Goal: Task Accomplishment & Management: Use online tool/utility

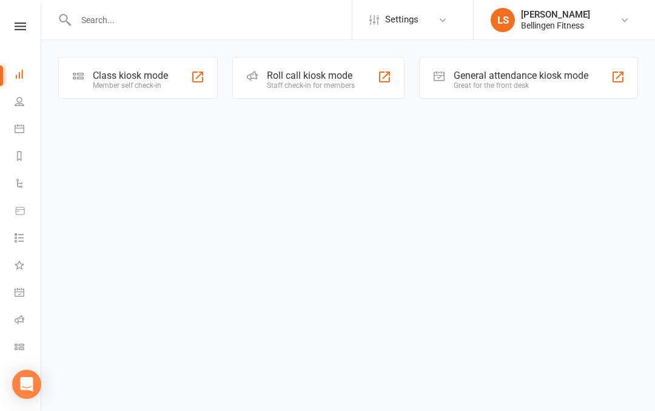
click at [28, 29] on link at bounding box center [20, 26] width 43 height 8
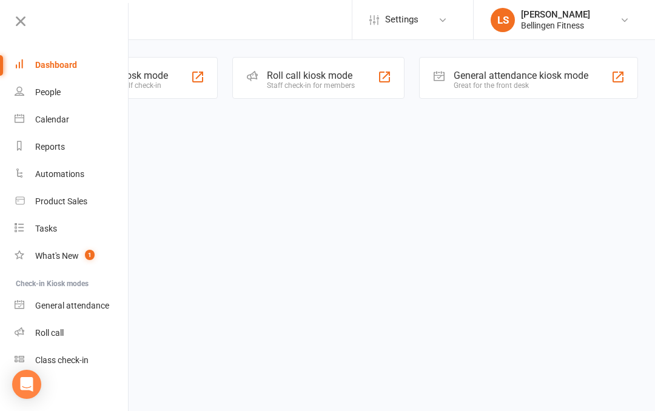
click at [100, 302] on div "General attendance" at bounding box center [72, 306] width 74 height 10
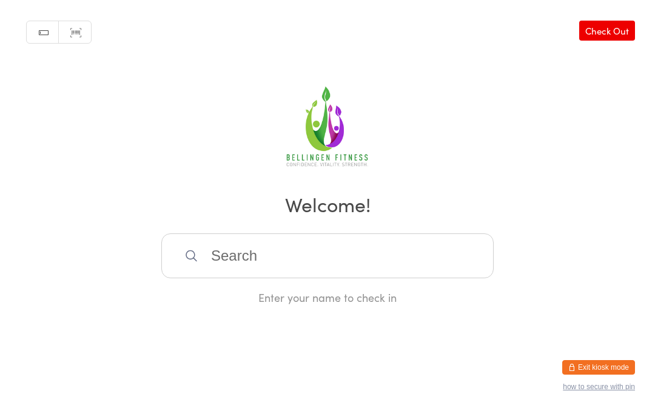
click at [223, 276] on input "search" at bounding box center [327, 256] width 333 height 45
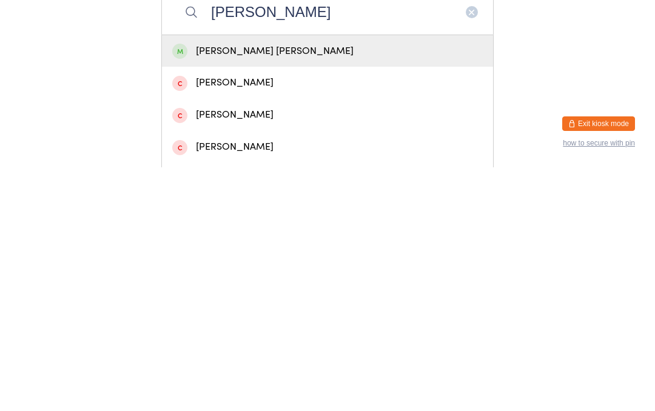
scroll to position [7, 0]
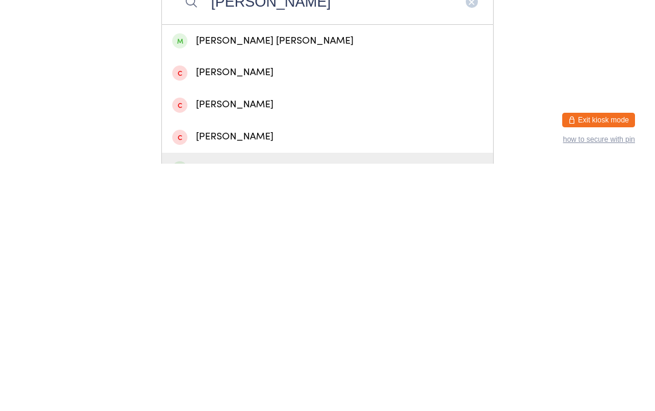
type input "[PERSON_NAME]"
click at [241, 408] on div "[PERSON_NAME]" at bounding box center [327, 416] width 311 height 16
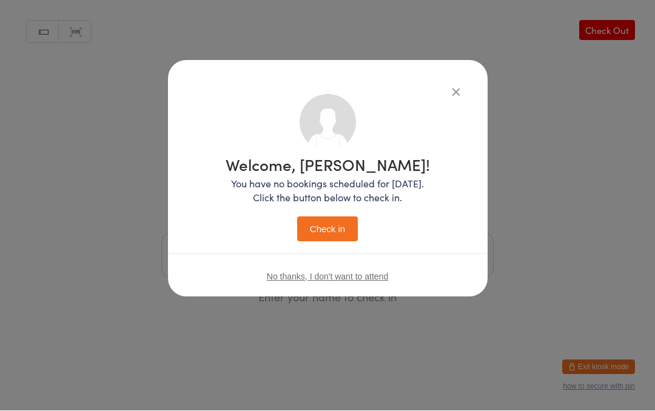
click at [333, 234] on button "Check in" at bounding box center [327, 229] width 61 height 25
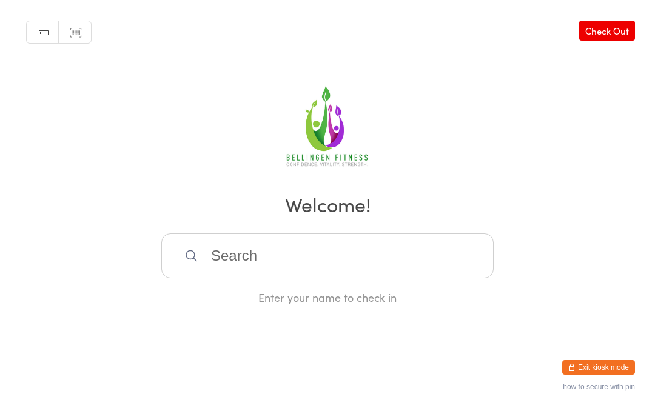
click at [254, 266] on input "search" at bounding box center [327, 256] width 333 height 45
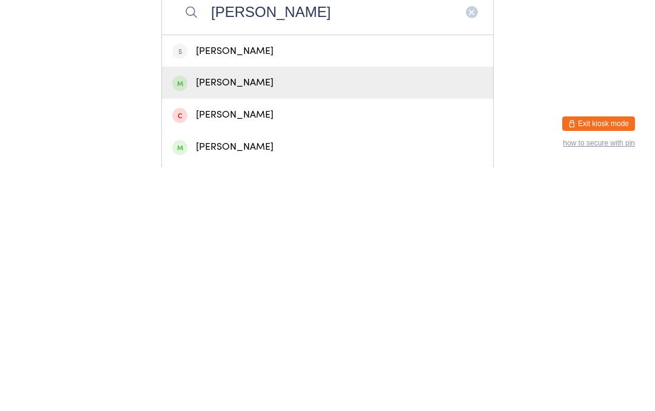
type input "[PERSON_NAME]"
click at [231, 319] on div "[PERSON_NAME]" at bounding box center [327, 327] width 311 height 16
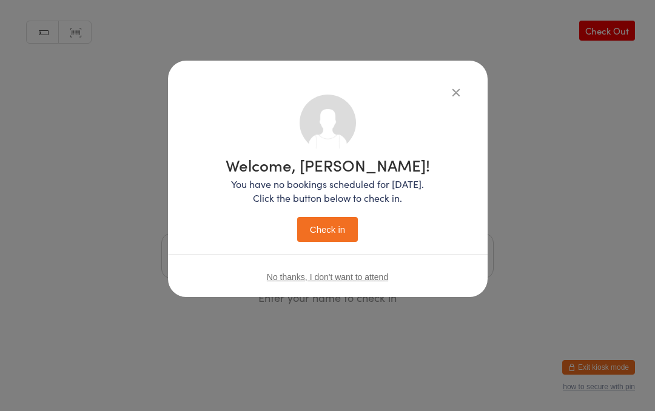
click at [328, 227] on button "Check in" at bounding box center [327, 229] width 61 height 25
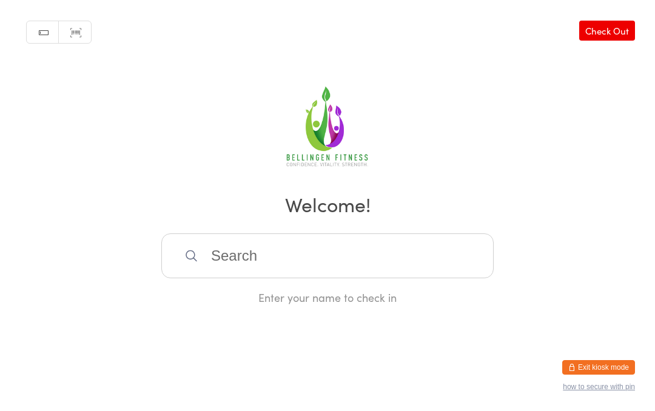
click at [254, 279] on input "search" at bounding box center [327, 256] width 333 height 45
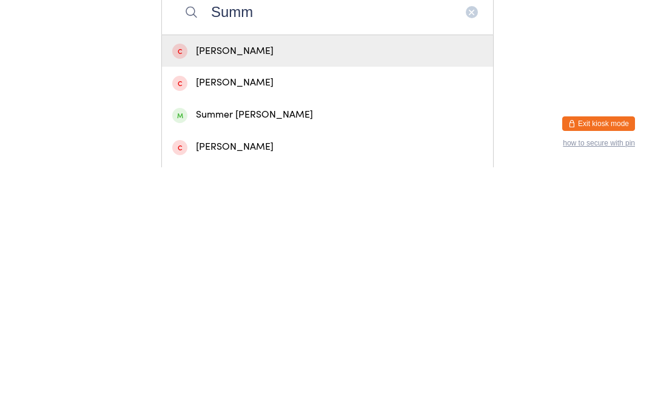
type input "Summ"
click at [275, 351] on div "Summer [PERSON_NAME]" at bounding box center [327, 359] width 311 height 16
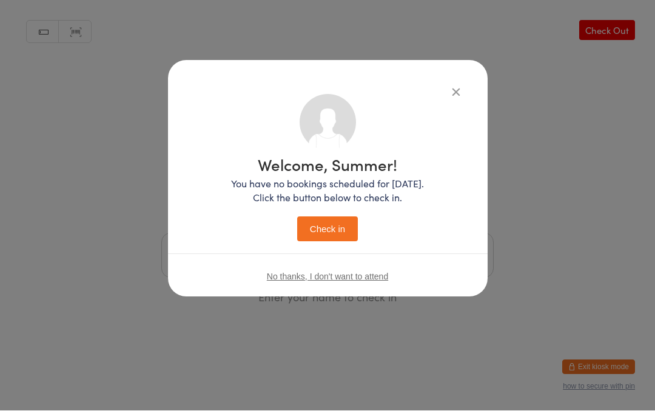
click at [330, 228] on button "Check in" at bounding box center [327, 229] width 61 height 25
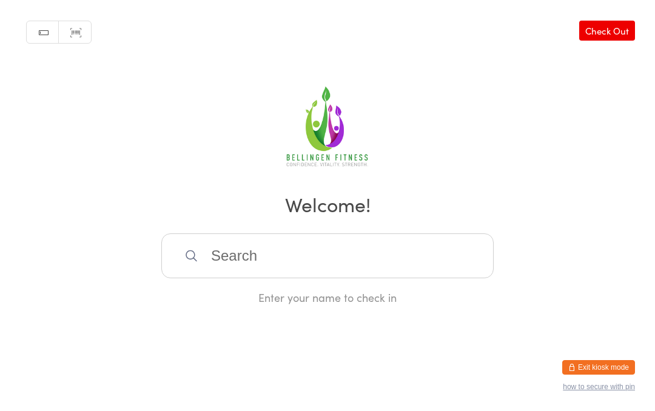
click at [330, 272] on input "search" at bounding box center [327, 256] width 333 height 45
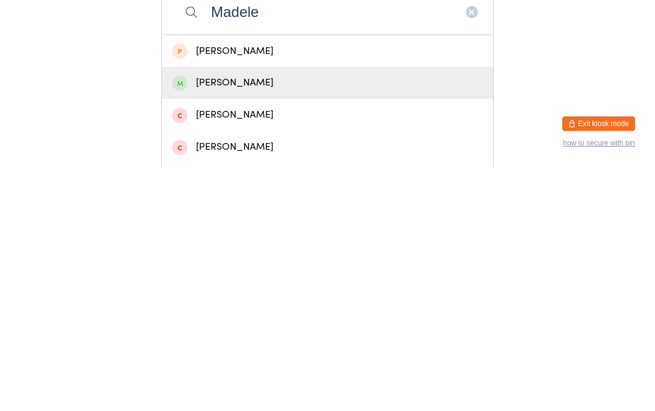
type input "Madele"
click at [297, 319] on div "[PERSON_NAME]" at bounding box center [327, 327] width 311 height 16
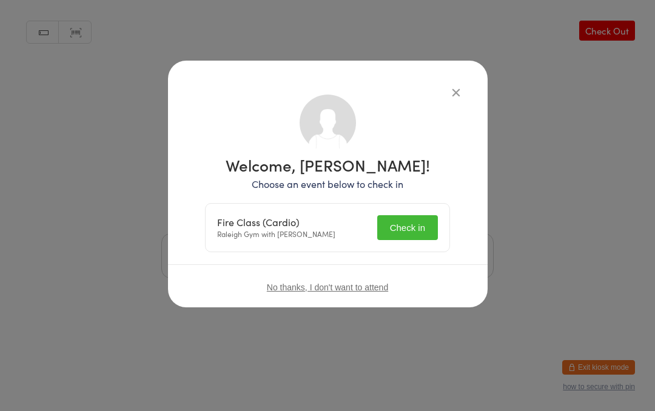
click at [411, 220] on button "Check in" at bounding box center [407, 227] width 61 height 25
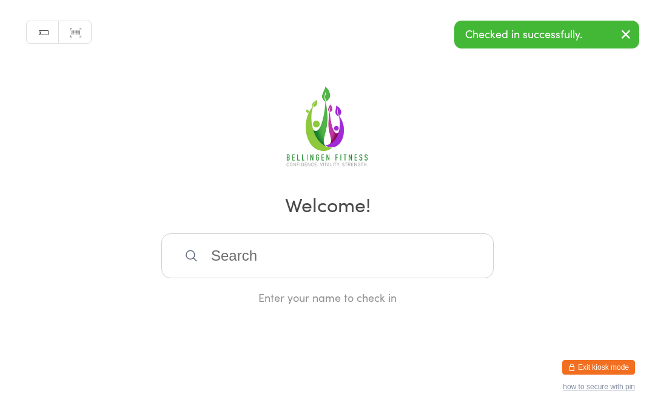
click at [570, 246] on div "Manual search Scanner input Check Out Welcome! Enter your name to check in" at bounding box center [327, 152] width 655 height 305
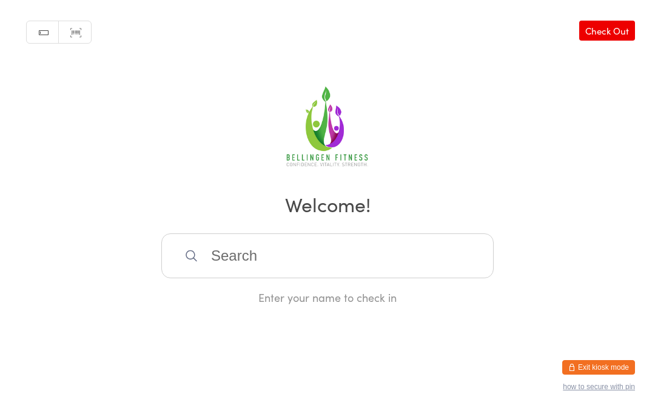
click at [328, 260] on input "search" at bounding box center [327, 256] width 333 height 45
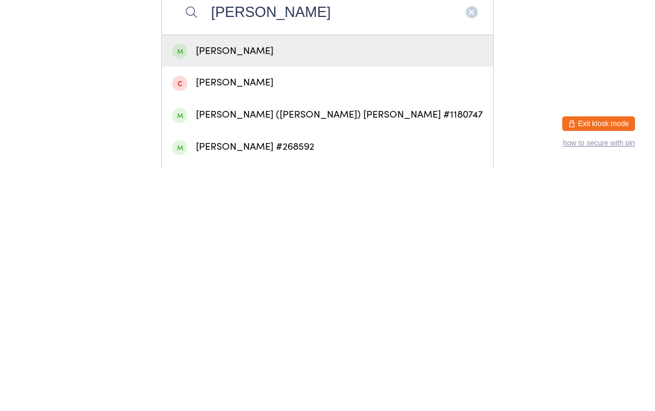
type input "[PERSON_NAME]"
click at [226, 287] on div "[PERSON_NAME]" at bounding box center [327, 295] width 311 height 16
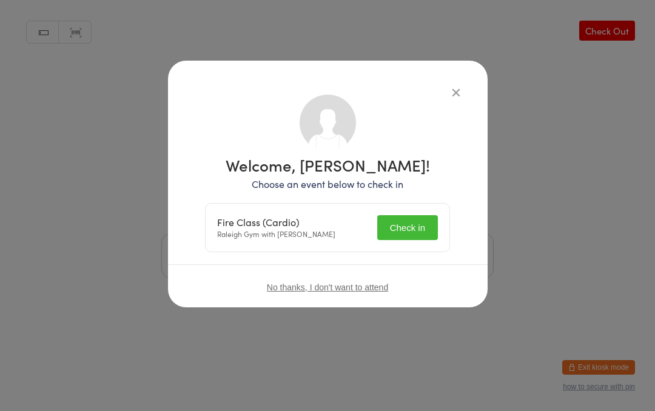
click at [422, 215] on button "Check in" at bounding box center [407, 227] width 61 height 25
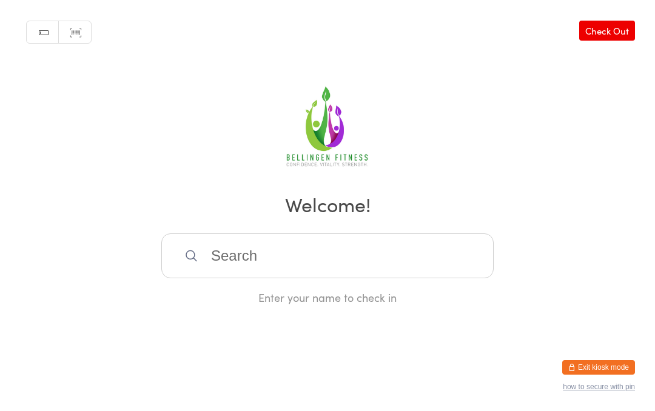
click at [344, 263] on input "search" at bounding box center [327, 256] width 333 height 45
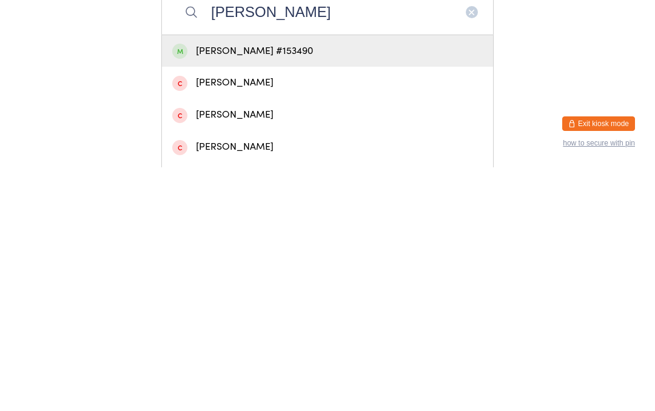
type input "[PERSON_NAME]"
click at [376, 287] on div "[PERSON_NAME] #153490" at bounding box center [327, 295] width 311 height 16
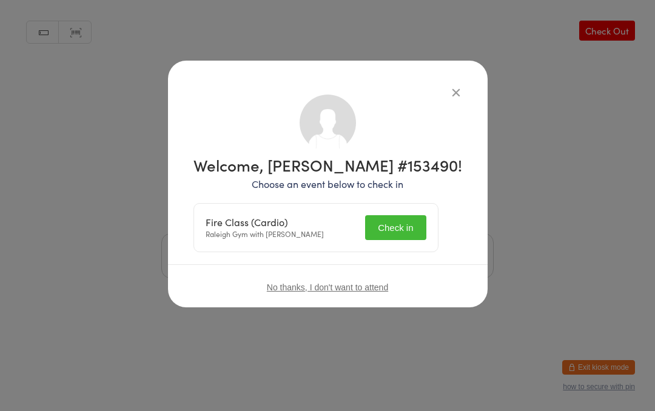
click at [410, 223] on button "Check in" at bounding box center [395, 227] width 61 height 25
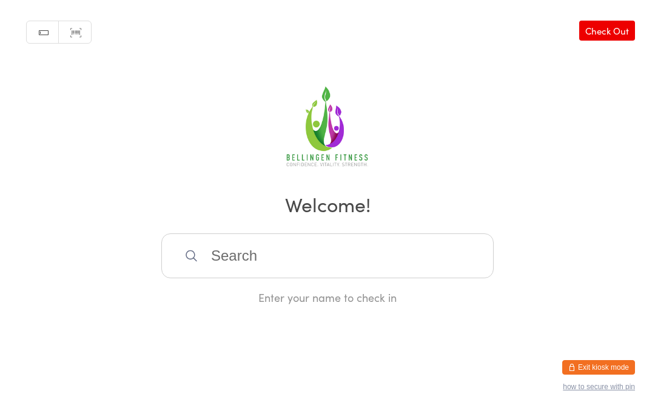
click at [279, 252] on input "search" at bounding box center [327, 256] width 333 height 45
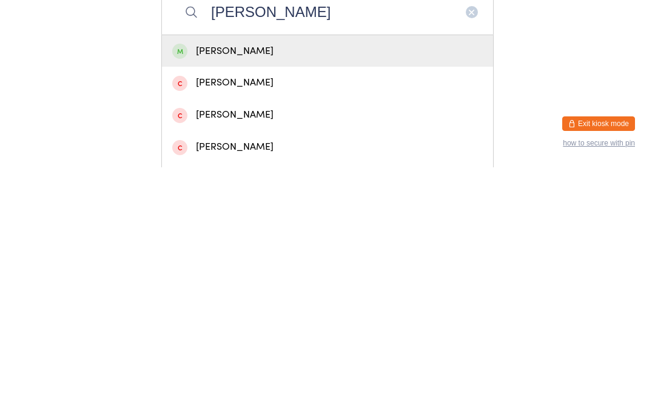
type input "[PERSON_NAME]"
click at [231, 287] on div "[PERSON_NAME]" at bounding box center [327, 295] width 311 height 16
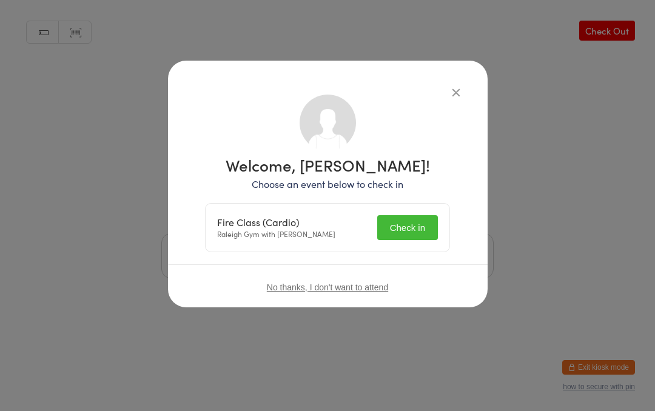
click at [404, 220] on button "Check in" at bounding box center [407, 227] width 61 height 25
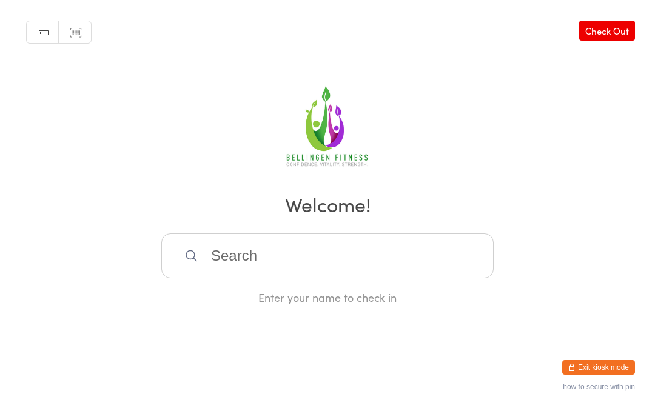
click at [388, 262] on input "search" at bounding box center [327, 256] width 333 height 45
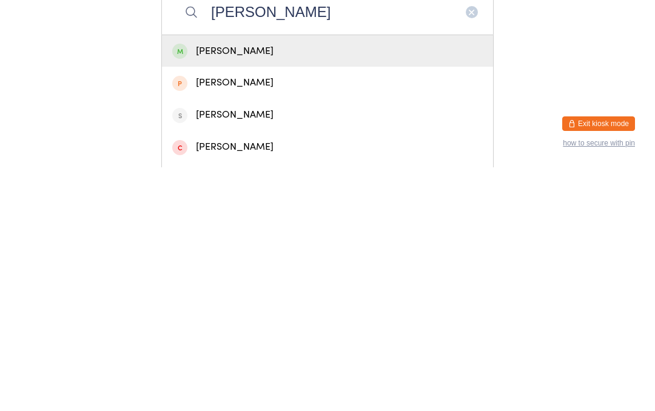
type input "[PERSON_NAME]"
click at [304, 287] on div "[PERSON_NAME]" at bounding box center [327, 295] width 311 height 16
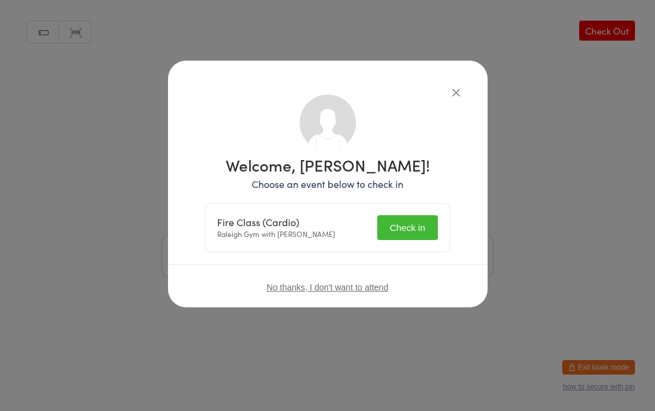
click at [394, 219] on button "Check in" at bounding box center [407, 227] width 61 height 25
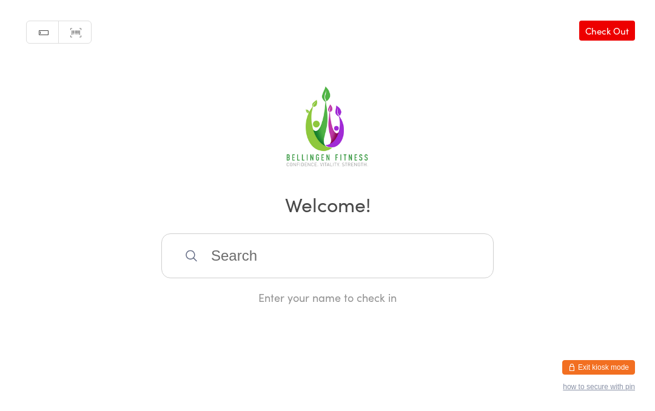
click at [334, 252] on input "search" at bounding box center [327, 256] width 333 height 45
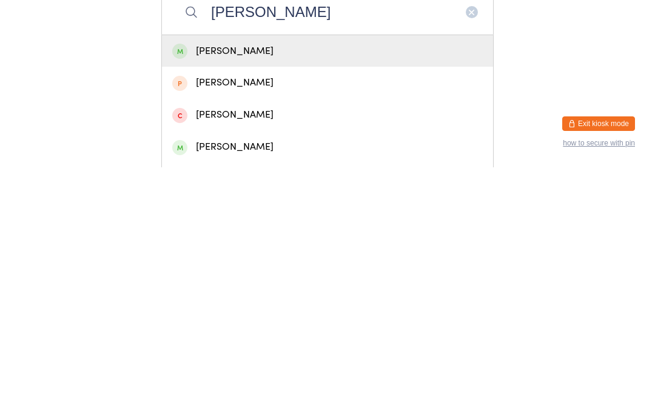
type input "[PERSON_NAME]"
click at [312, 287] on div "[PERSON_NAME]" at bounding box center [327, 295] width 311 height 16
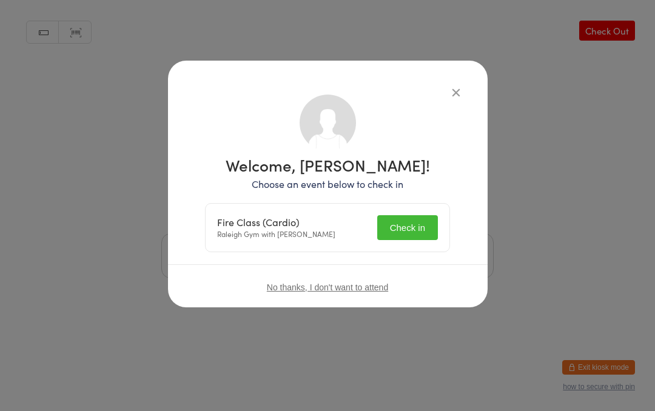
click at [421, 234] on button "Check in" at bounding box center [407, 227] width 61 height 25
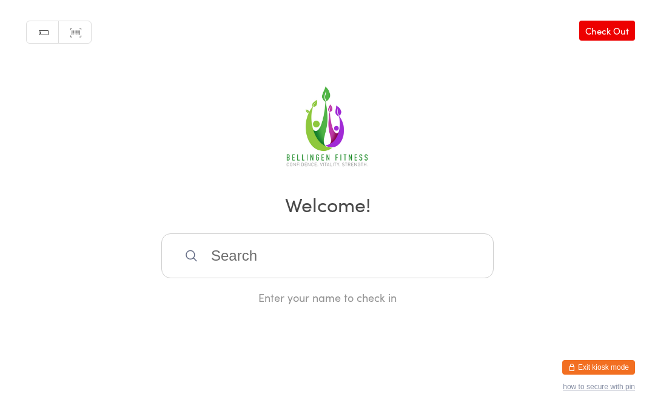
click at [278, 265] on input "search" at bounding box center [327, 256] width 333 height 45
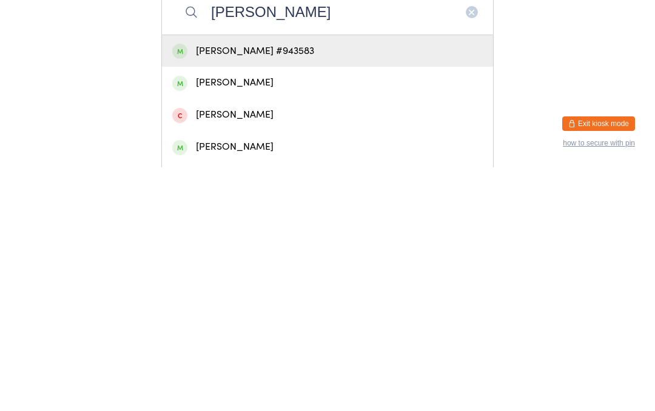
type input "[PERSON_NAME]"
click at [311, 287] on div "[PERSON_NAME] #943583" at bounding box center [327, 295] width 311 height 16
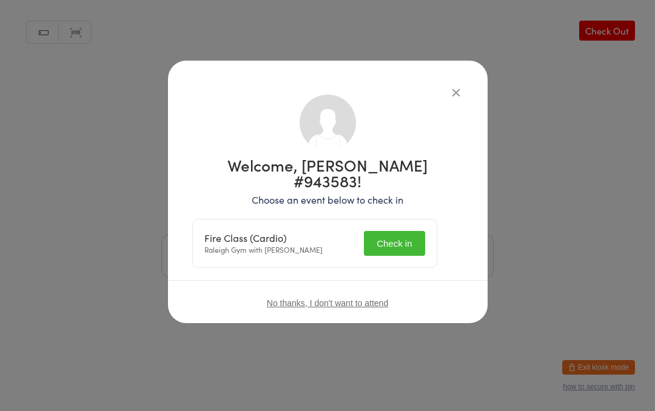
click at [407, 231] on button "Check in" at bounding box center [394, 243] width 61 height 25
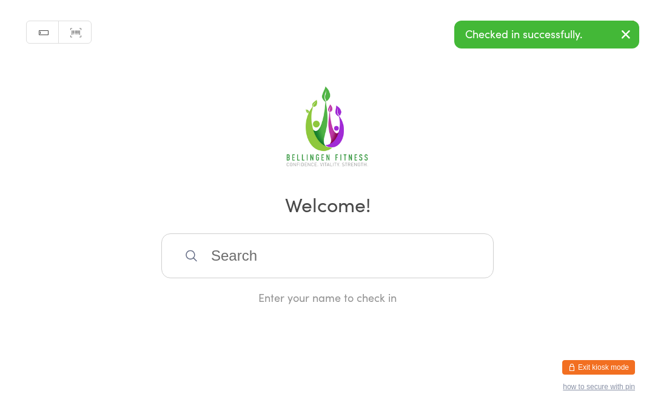
click at [310, 276] on input "search" at bounding box center [327, 256] width 333 height 45
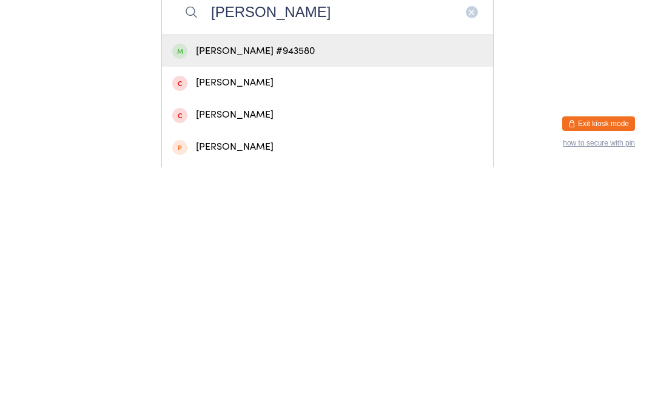
type input "[PERSON_NAME]"
click at [305, 287] on div "[PERSON_NAME] #943580" at bounding box center [327, 295] width 311 height 16
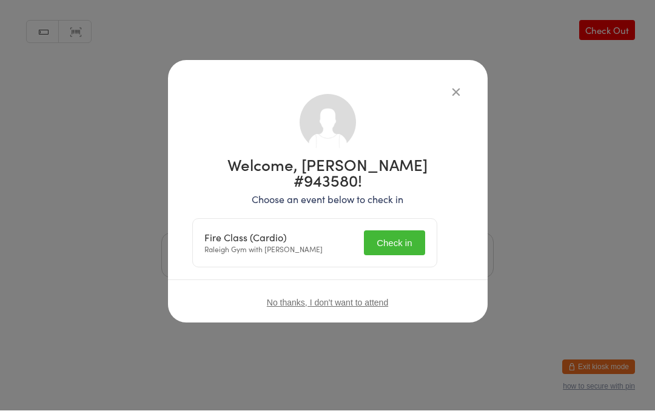
click at [405, 231] on button "Check in" at bounding box center [394, 243] width 61 height 25
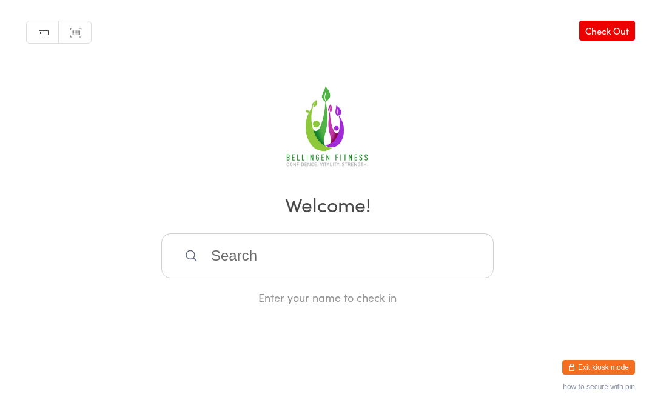
click at [288, 278] on input "search" at bounding box center [327, 256] width 333 height 45
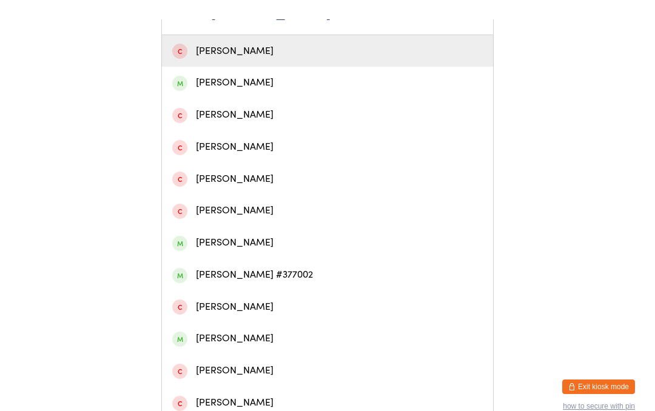
scroll to position [297, 0]
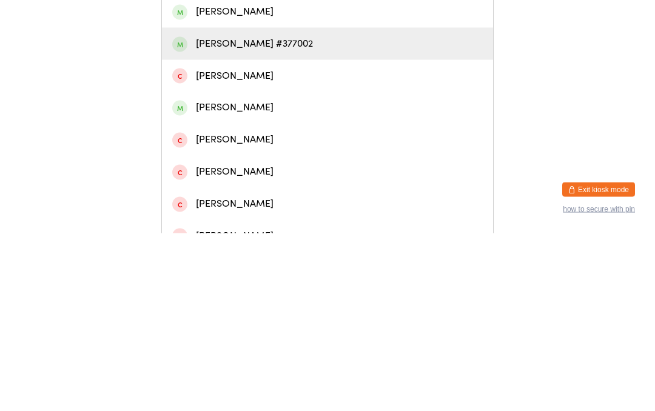
type input "[PERSON_NAME]"
click at [296, 214] on div "[PERSON_NAME] #377002" at bounding box center [327, 222] width 311 height 16
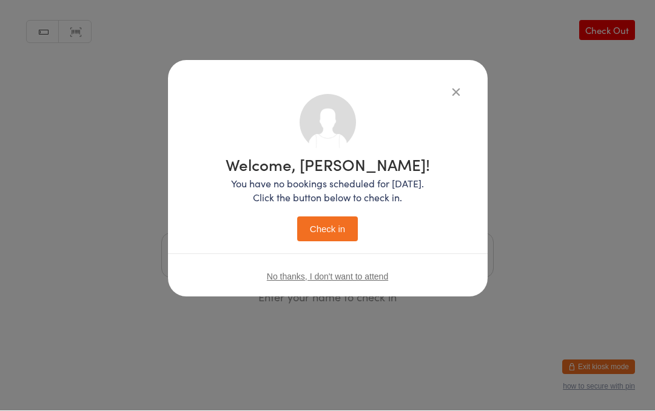
click at [337, 238] on button "Check in" at bounding box center [327, 229] width 61 height 25
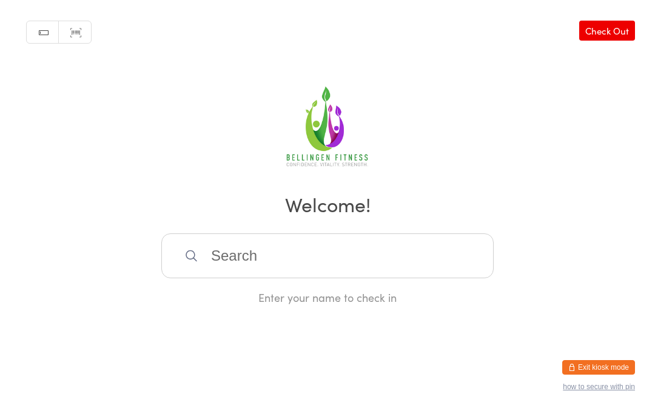
click at [242, 254] on input "search" at bounding box center [327, 256] width 333 height 45
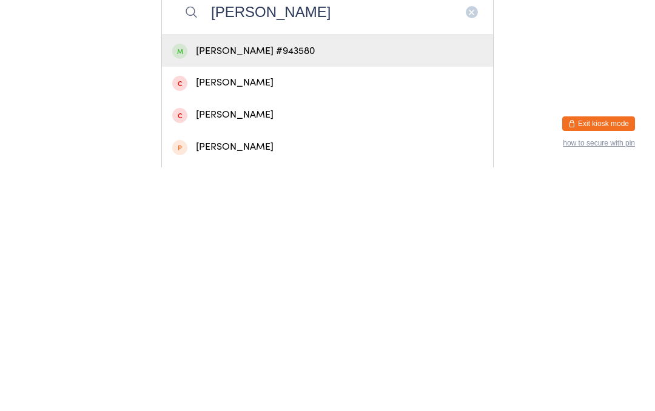
type input "[PERSON_NAME]"
click at [328, 287] on div "[PERSON_NAME] #943580" at bounding box center [327, 295] width 311 height 16
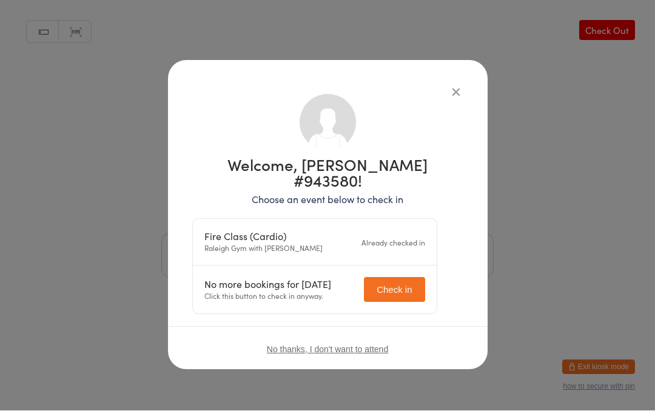
click at [451, 89] on icon "button" at bounding box center [456, 92] width 13 height 13
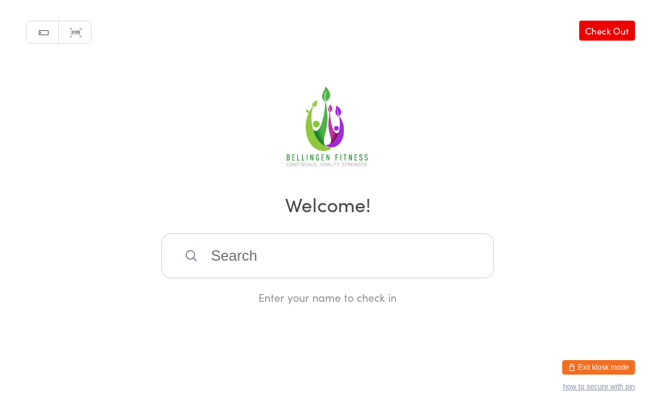
click at [566, 169] on div "Manual search Scanner input Check Out Welcome! Enter your name to check in" at bounding box center [327, 152] width 655 height 305
click at [291, 259] on input "search" at bounding box center [327, 256] width 333 height 45
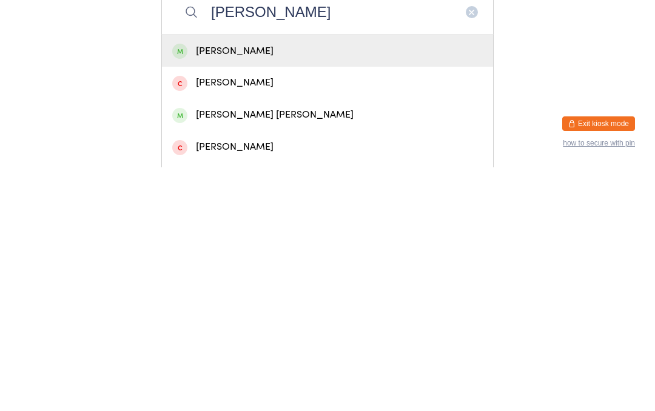
type input "[PERSON_NAME]"
click at [274, 287] on div "[PERSON_NAME]" at bounding box center [327, 295] width 311 height 16
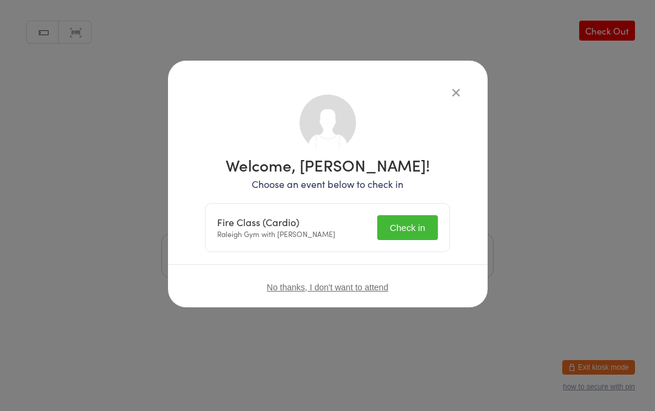
click at [418, 226] on button "Check in" at bounding box center [407, 227] width 61 height 25
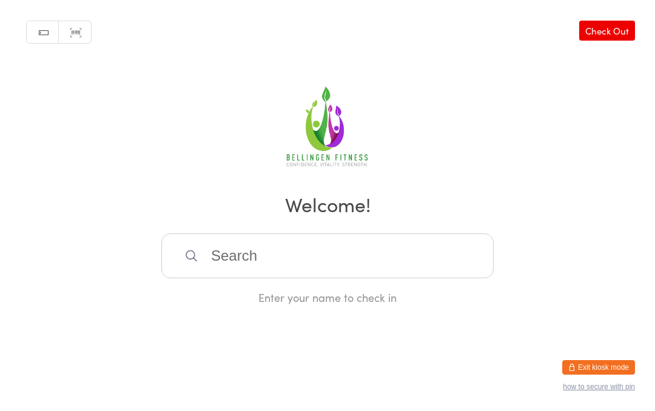
click at [286, 268] on input "search" at bounding box center [327, 256] width 333 height 45
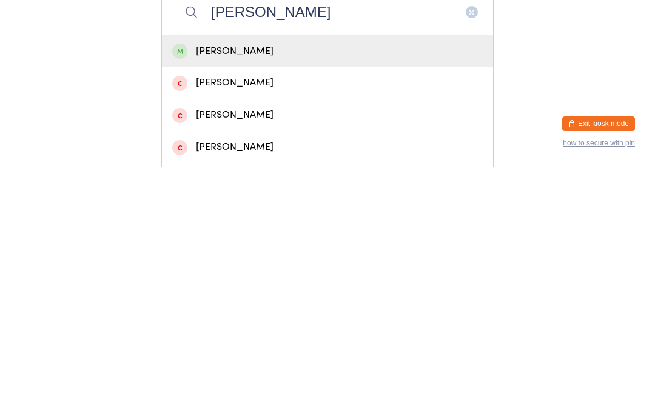
type input "[PERSON_NAME]"
click at [254, 287] on div "[PERSON_NAME]" at bounding box center [327, 295] width 311 height 16
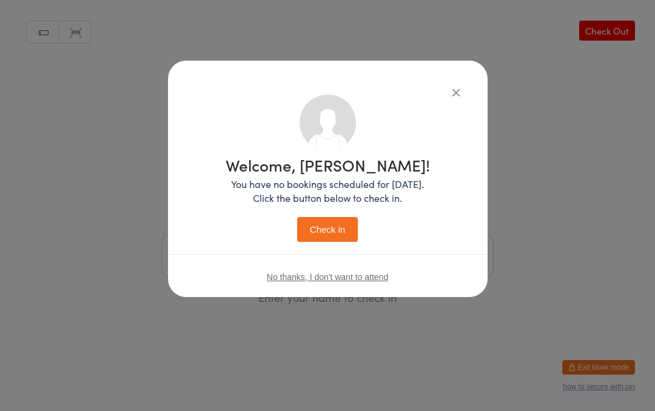
click at [347, 219] on button "Check in" at bounding box center [327, 229] width 61 height 25
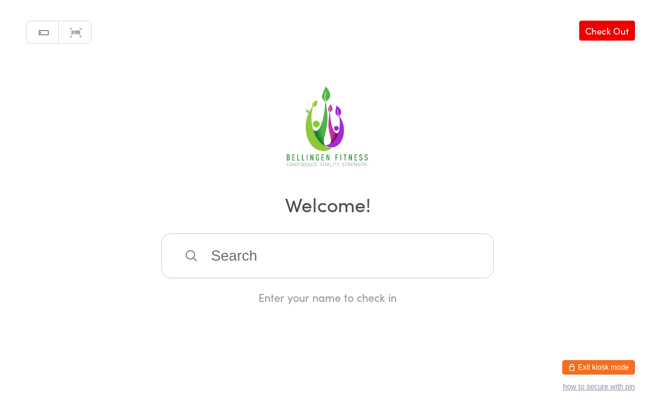
click at [276, 255] on input "search" at bounding box center [327, 256] width 333 height 45
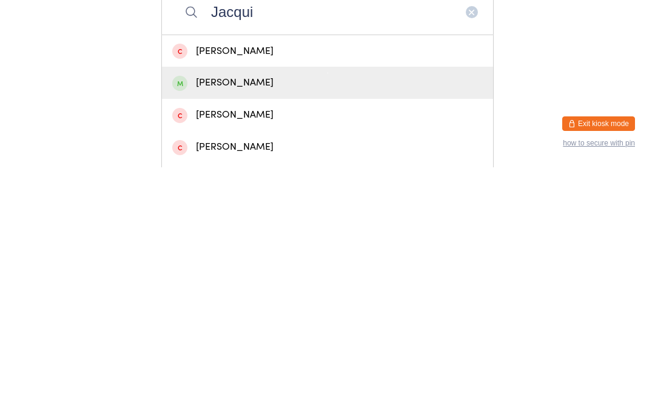
type input "Jacqui"
click at [247, 319] on div "[PERSON_NAME]" at bounding box center [327, 327] width 311 height 16
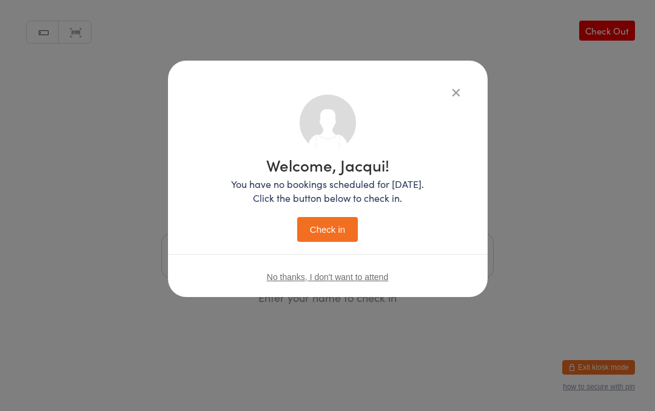
click at [334, 231] on button "Check in" at bounding box center [327, 229] width 61 height 25
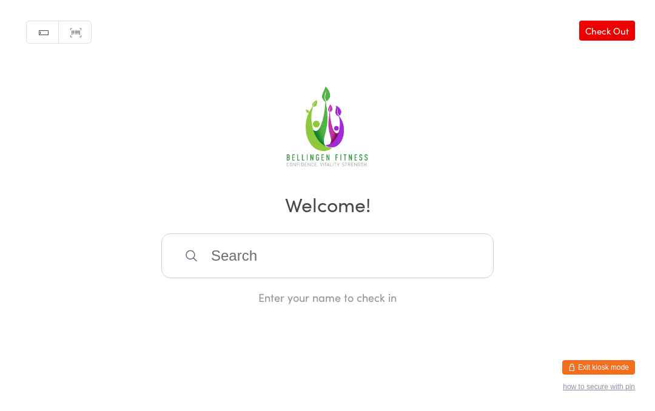
click at [272, 242] on div "Manual search Scanner input Check Out Welcome! Enter your name to check in" at bounding box center [327, 152] width 655 height 305
click at [308, 263] on input "search" at bounding box center [327, 256] width 333 height 45
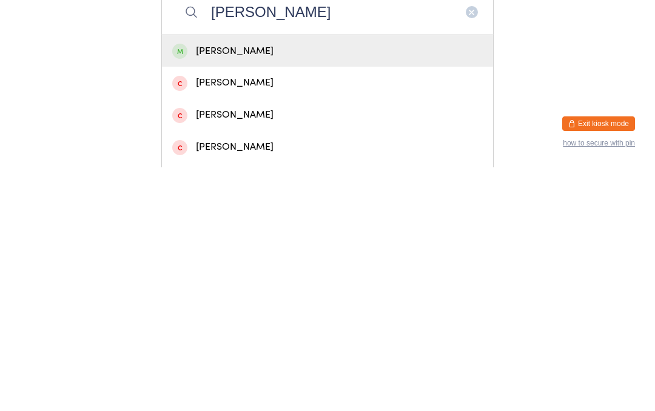
type input "[PERSON_NAME]"
click at [268, 287] on div "[PERSON_NAME]" at bounding box center [327, 295] width 311 height 16
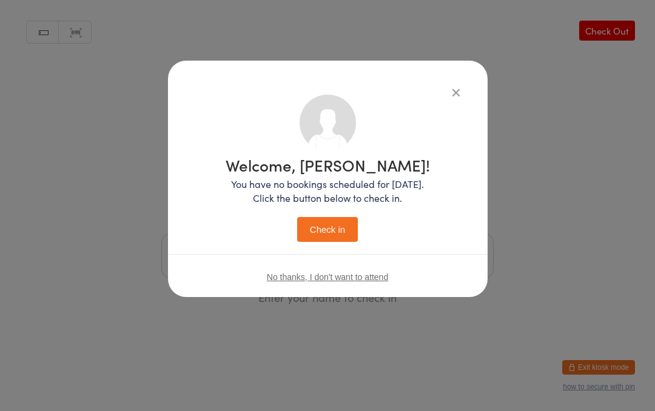
click at [330, 232] on button "Check in" at bounding box center [327, 229] width 61 height 25
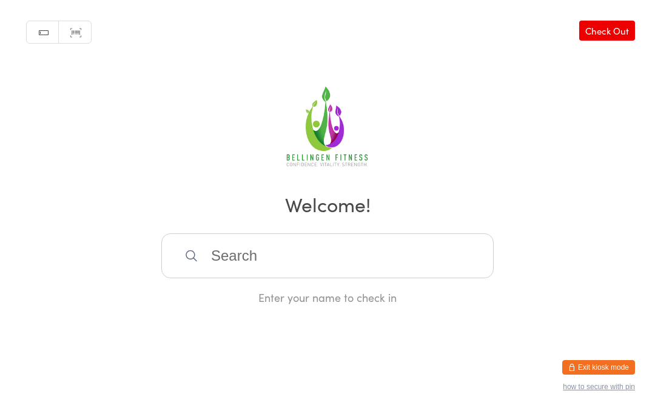
click at [299, 263] on input "search" at bounding box center [327, 256] width 333 height 45
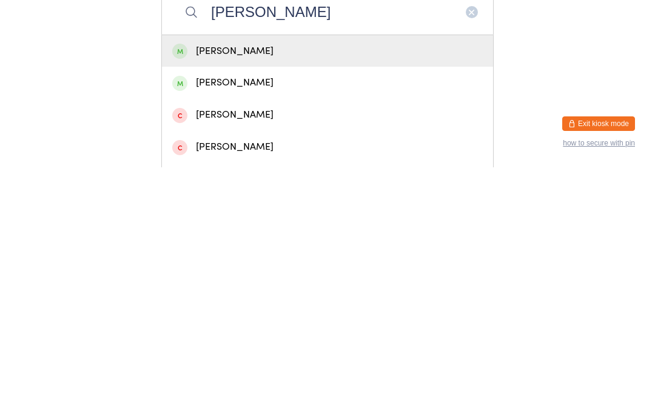
type input "[PERSON_NAME]"
click at [278, 287] on div "[PERSON_NAME]" at bounding box center [327, 295] width 311 height 16
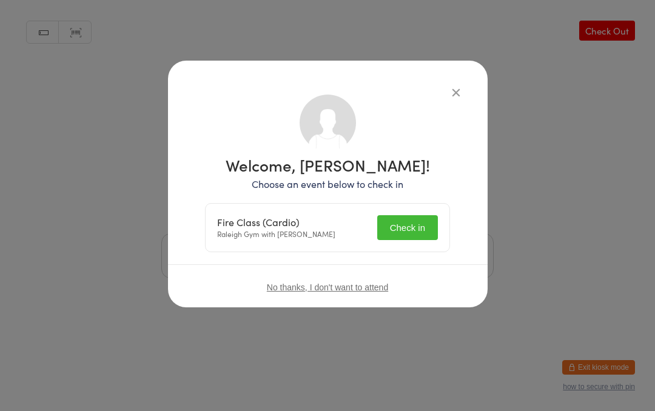
click at [404, 219] on button "Check in" at bounding box center [407, 227] width 61 height 25
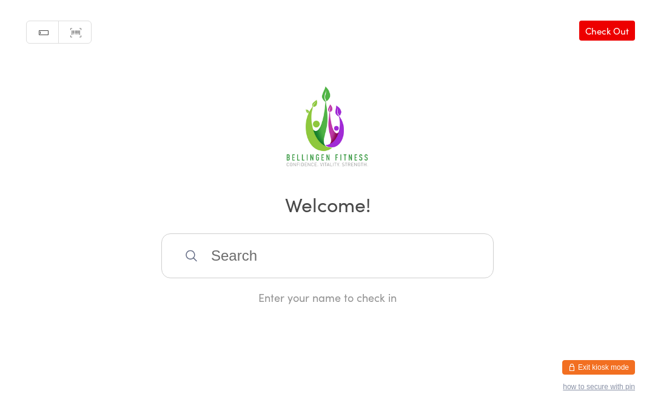
click at [271, 266] on input "search" at bounding box center [327, 256] width 333 height 45
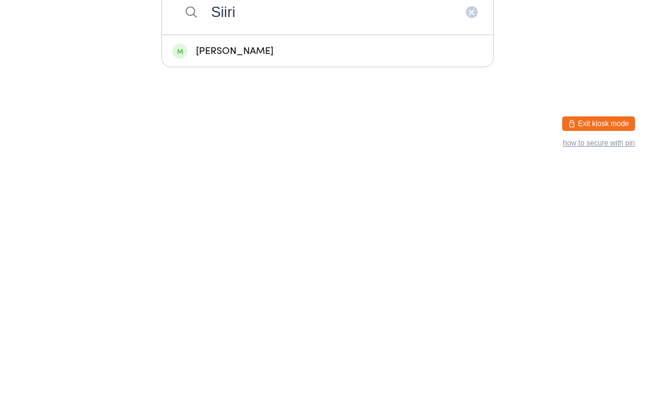
type input "Siiri"
click at [274, 287] on div "[PERSON_NAME]" at bounding box center [327, 295] width 311 height 16
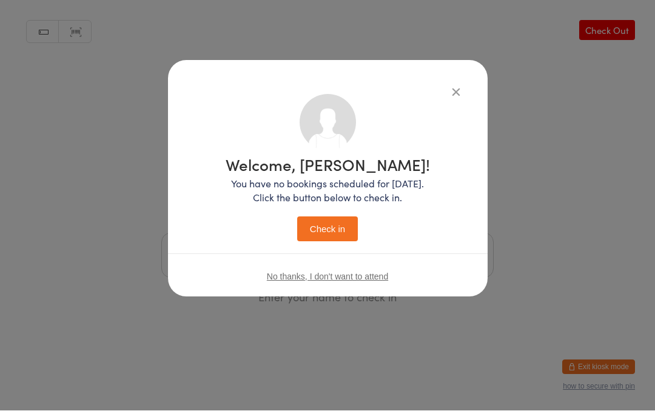
click at [334, 225] on button "Check in" at bounding box center [327, 229] width 61 height 25
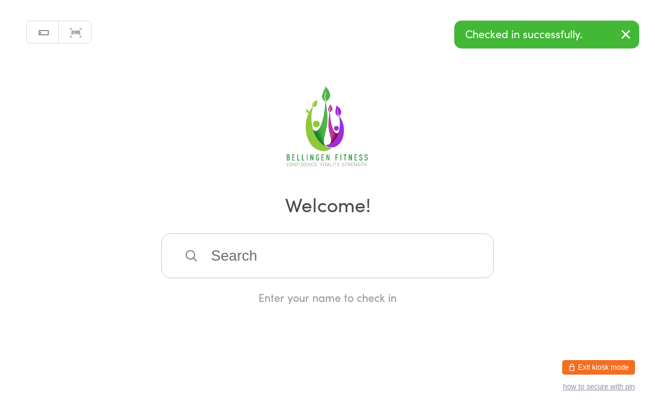
click at [240, 249] on input "search" at bounding box center [327, 256] width 333 height 45
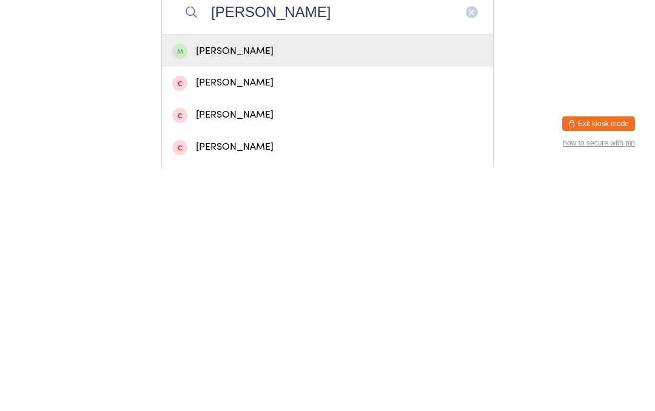
type input "[PERSON_NAME]"
click at [238, 287] on div "[PERSON_NAME]" at bounding box center [327, 295] width 311 height 16
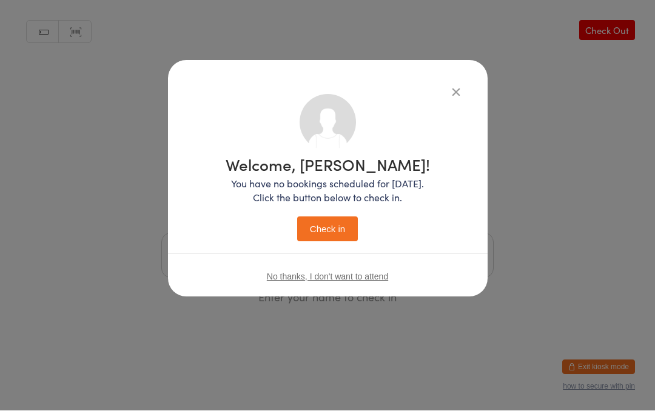
click at [327, 226] on button "Check in" at bounding box center [327, 229] width 61 height 25
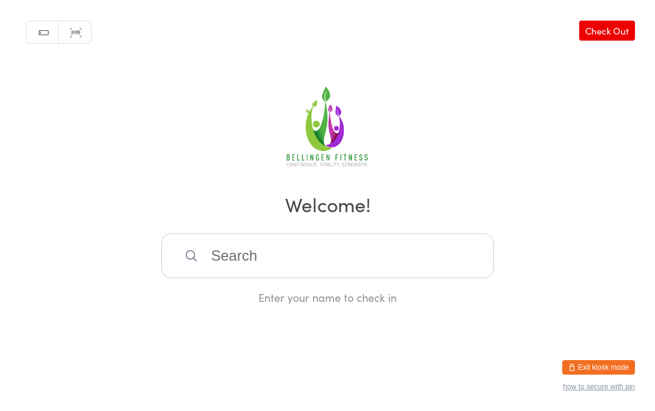
click at [228, 258] on input "search" at bounding box center [327, 256] width 333 height 45
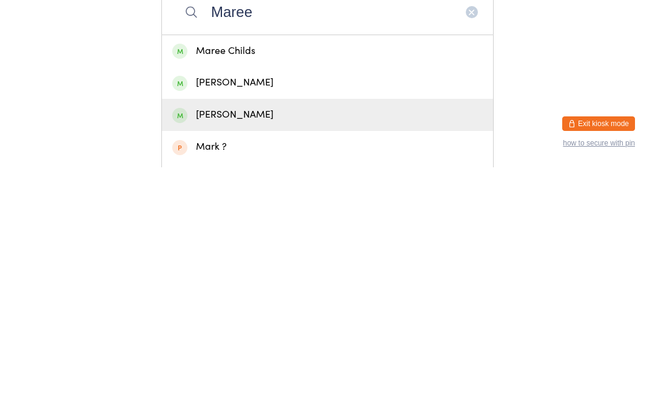
type input "Maree"
click at [261, 351] on div "[PERSON_NAME]" at bounding box center [327, 359] width 311 height 16
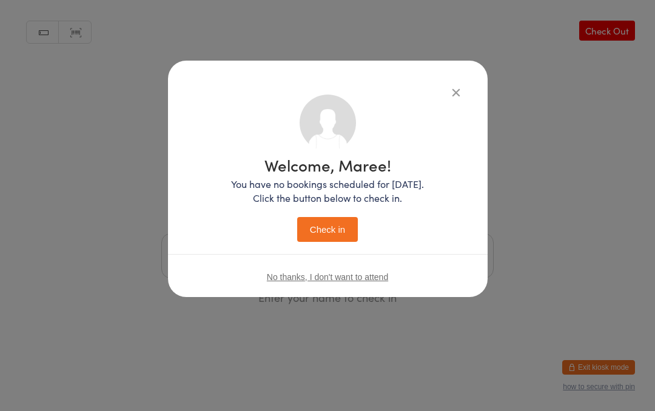
click at [331, 234] on button "Check in" at bounding box center [327, 229] width 61 height 25
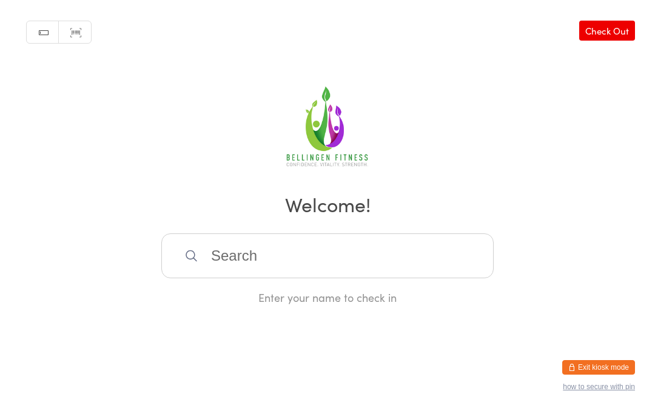
click at [297, 261] on input "search" at bounding box center [327, 256] width 333 height 45
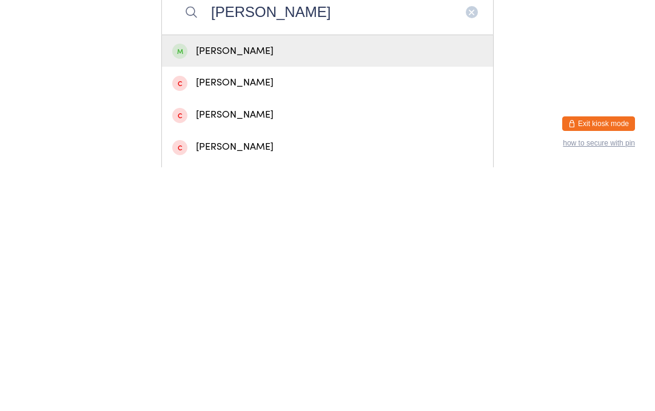
type input "[PERSON_NAME]"
click at [225, 287] on div "[PERSON_NAME]" at bounding box center [327, 295] width 311 height 16
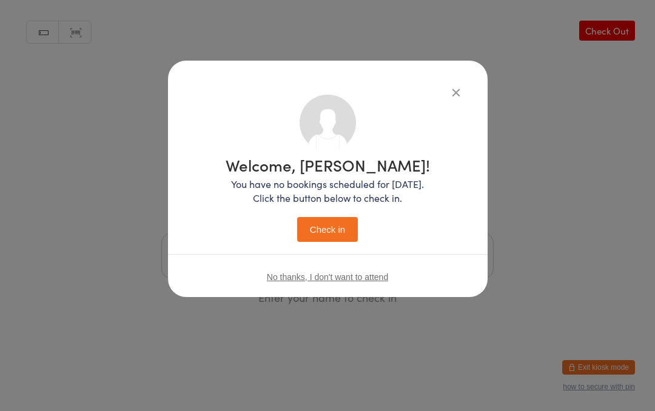
click at [323, 229] on button "Check in" at bounding box center [327, 229] width 61 height 25
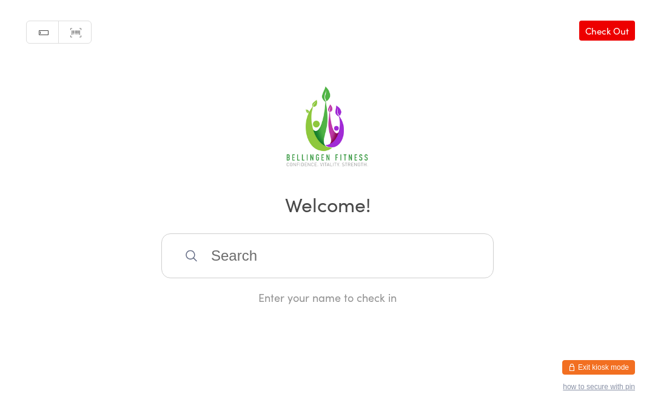
click at [317, 231] on div "Manual search Scanner input Check Out Welcome! Enter your name to check in" at bounding box center [327, 152] width 655 height 305
click at [326, 271] on input "search" at bounding box center [327, 256] width 333 height 45
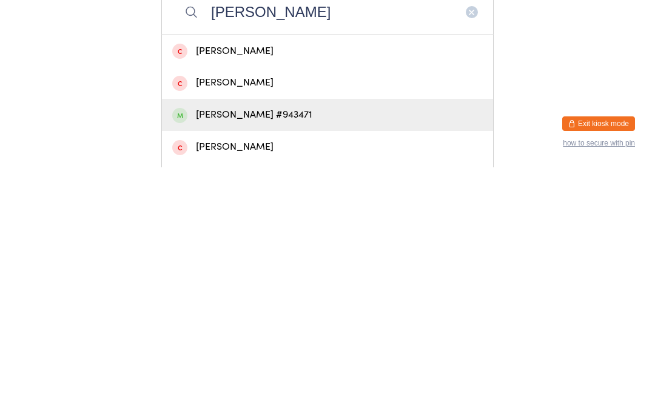
type input "[PERSON_NAME]"
click at [268, 351] on div "[PERSON_NAME] #943471" at bounding box center [327, 359] width 311 height 16
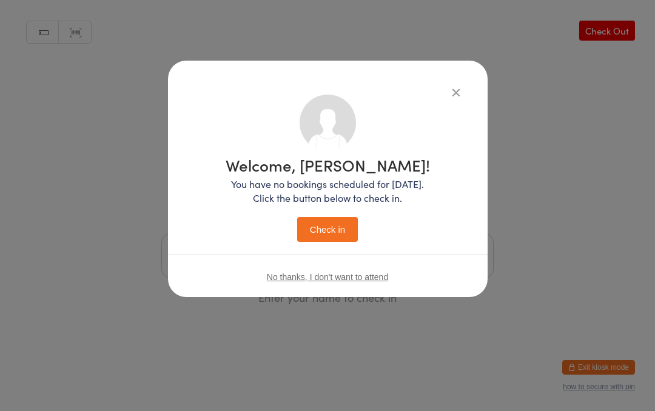
click at [337, 231] on button "Check in" at bounding box center [327, 229] width 61 height 25
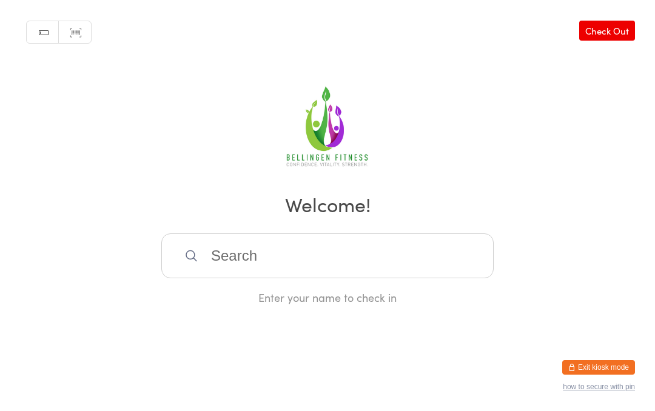
click at [260, 255] on input "search" at bounding box center [327, 256] width 333 height 45
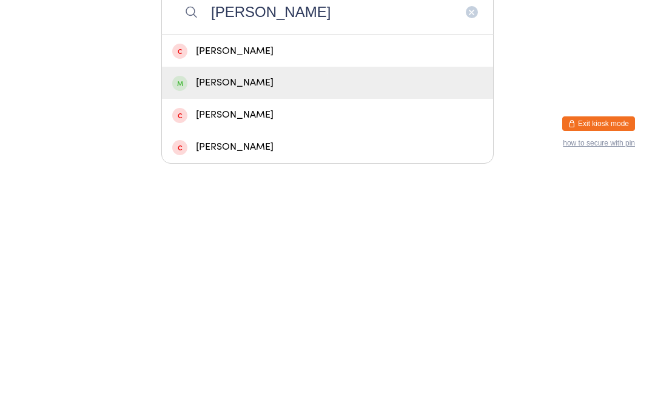
type input "[PERSON_NAME]"
click at [210, 319] on div "[PERSON_NAME]" at bounding box center [327, 327] width 311 height 16
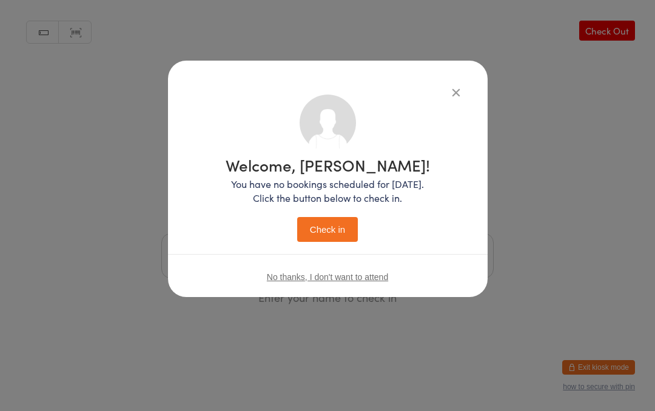
click at [317, 220] on button "Check in" at bounding box center [327, 229] width 61 height 25
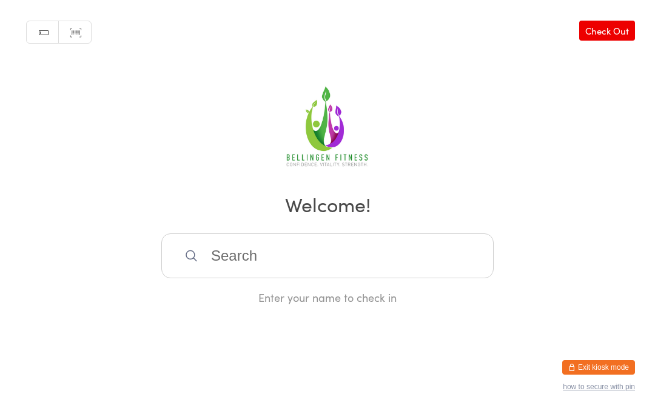
click at [219, 262] on input "search" at bounding box center [327, 256] width 333 height 45
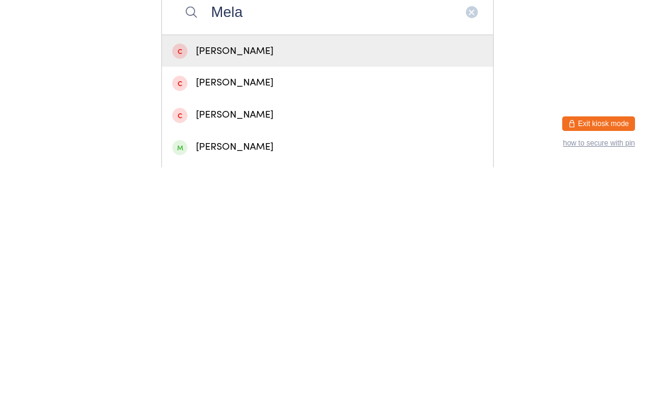
type input "Mela"
click at [218, 383] on div "[PERSON_NAME]" at bounding box center [327, 391] width 311 height 16
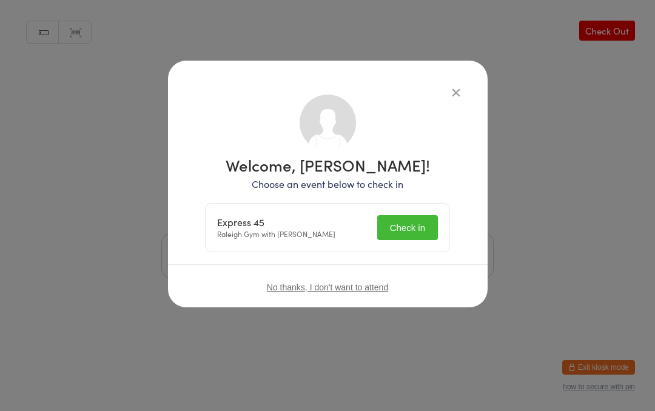
click at [410, 221] on button "Check in" at bounding box center [407, 227] width 61 height 25
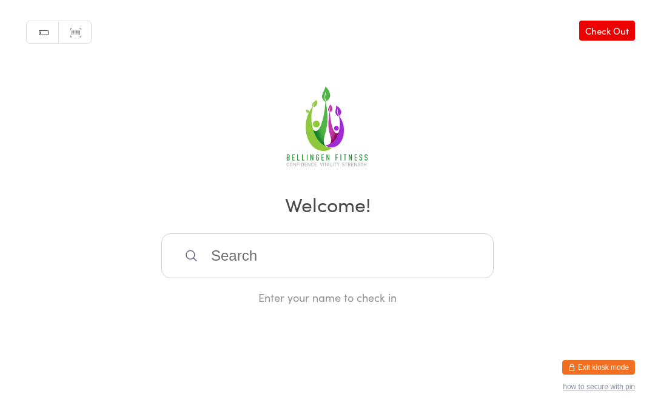
click at [192, 254] on input "search" at bounding box center [327, 256] width 333 height 45
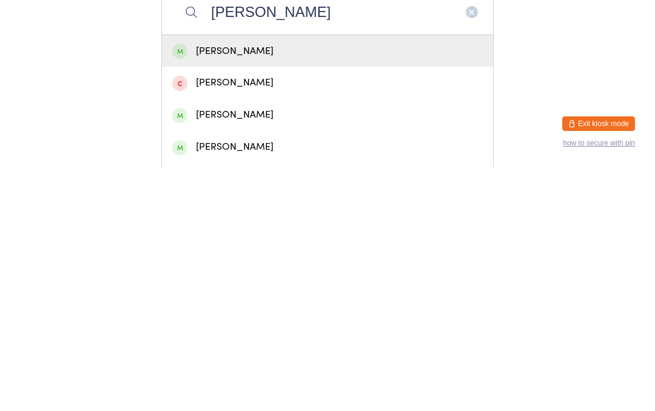
type input "[PERSON_NAME]"
click at [214, 287] on div "[PERSON_NAME]" at bounding box center [327, 295] width 311 height 16
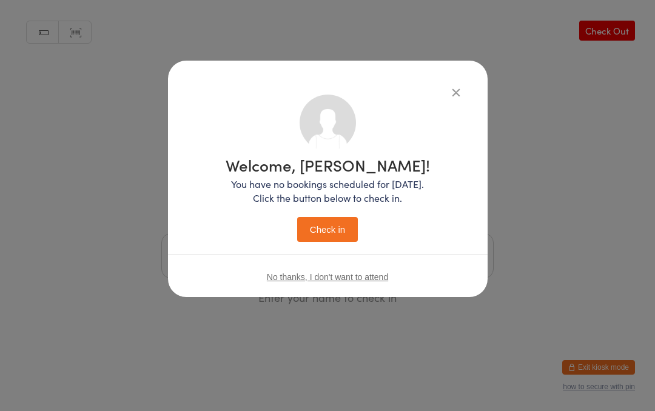
click at [319, 229] on button "Check in" at bounding box center [327, 229] width 61 height 25
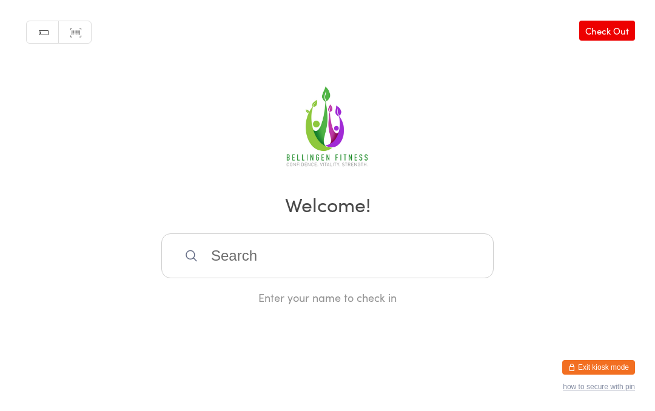
click at [222, 265] on input "search" at bounding box center [327, 256] width 333 height 45
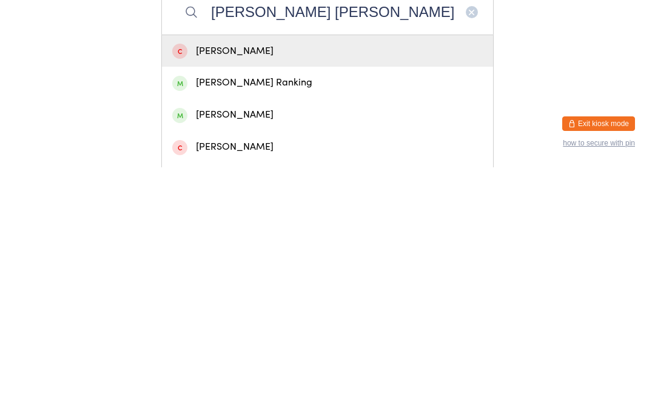
type input "[PERSON_NAME] [PERSON_NAME]"
click at [269, 319] on div "[PERSON_NAME] Ranking" at bounding box center [327, 327] width 311 height 16
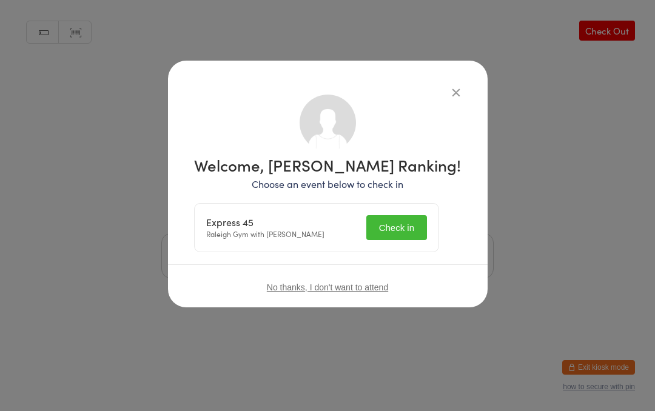
click at [415, 224] on button "Check in" at bounding box center [397, 227] width 61 height 25
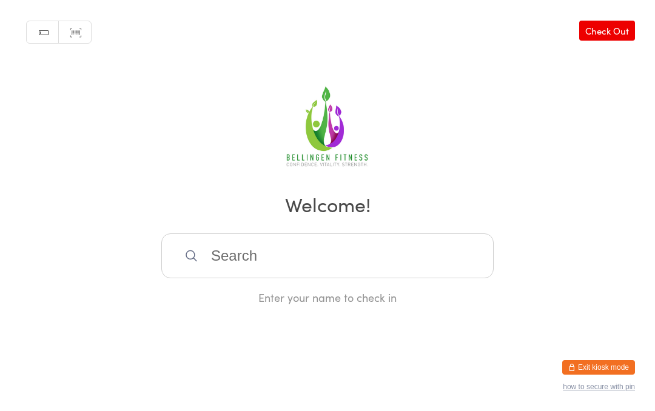
click at [407, 265] on input "search" at bounding box center [327, 256] width 333 height 45
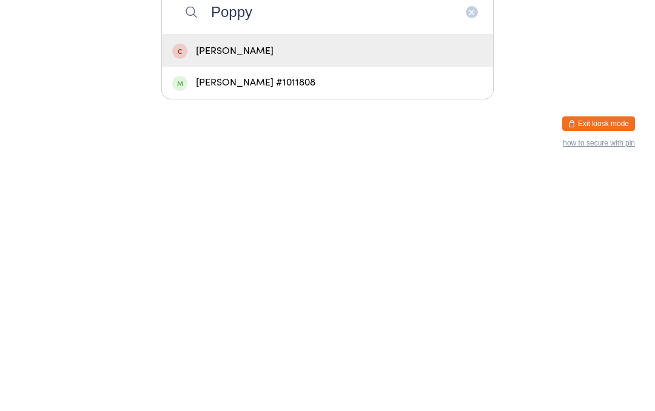
type input "Poppy"
click at [272, 319] on div "[PERSON_NAME] #1011808" at bounding box center [327, 327] width 311 height 16
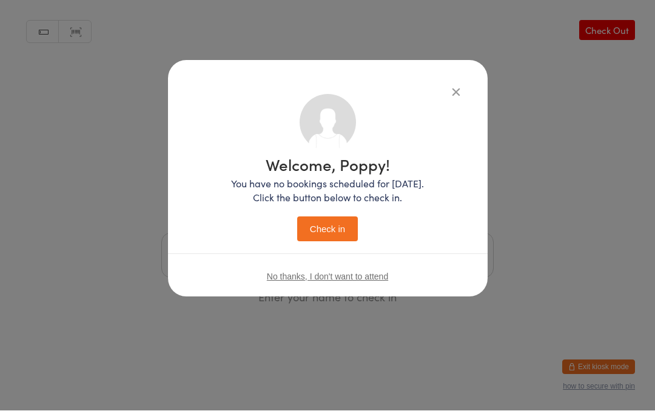
click at [339, 227] on button "Check in" at bounding box center [327, 229] width 61 height 25
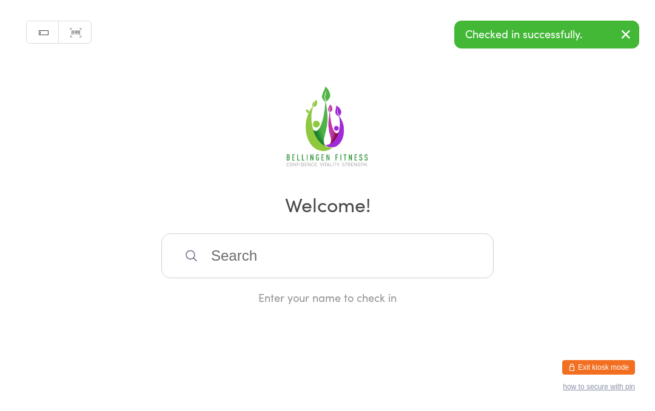
click at [436, 257] on input "search" at bounding box center [327, 256] width 333 height 45
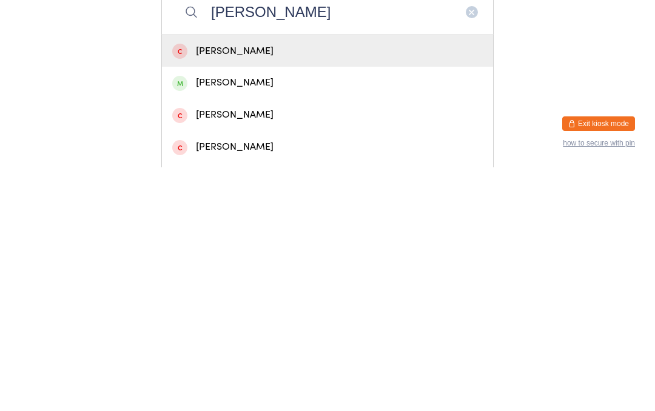
type input "[PERSON_NAME]"
click at [225, 319] on div "[PERSON_NAME]" at bounding box center [327, 327] width 311 height 16
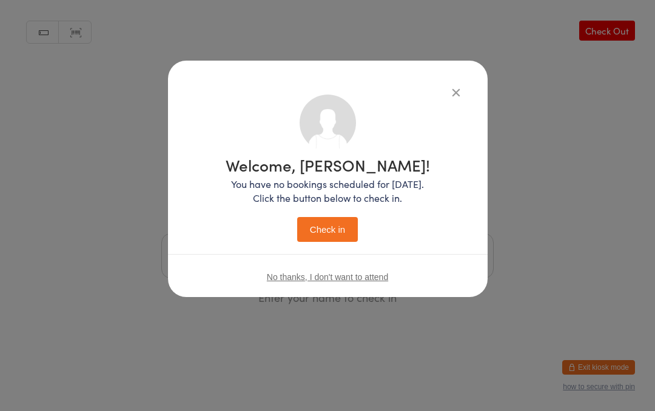
click at [328, 218] on button "Check in" at bounding box center [327, 229] width 61 height 25
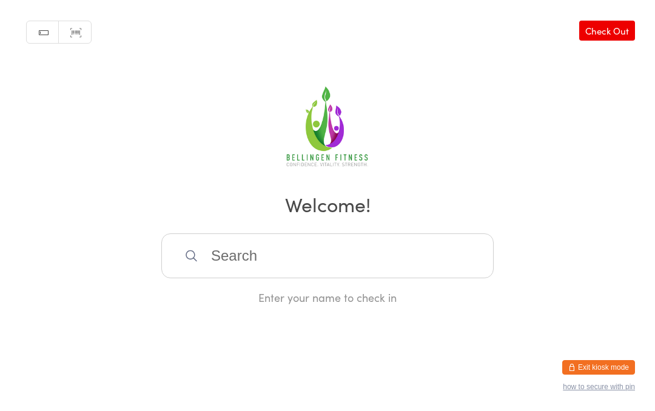
click at [182, 257] on input "search" at bounding box center [327, 256] width 333 height 45
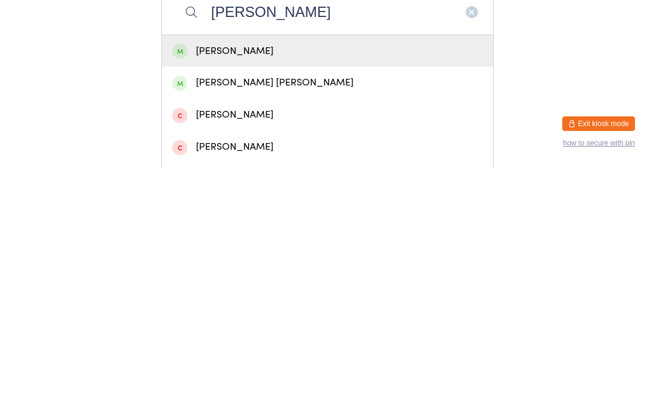
type input "[PERSON_NAME]"
click at [259, 279] on div "[PERSON_NAME]" at bounding box center [327, 295] width 331 height 32
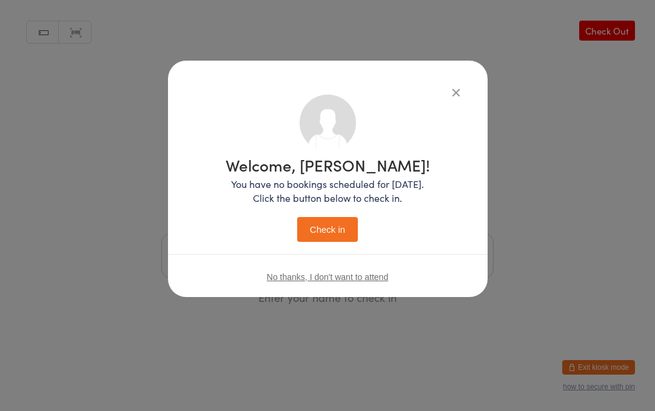
click at [324, 235] on button "Check in" at bounding box center [327, 229] width 61 height 25
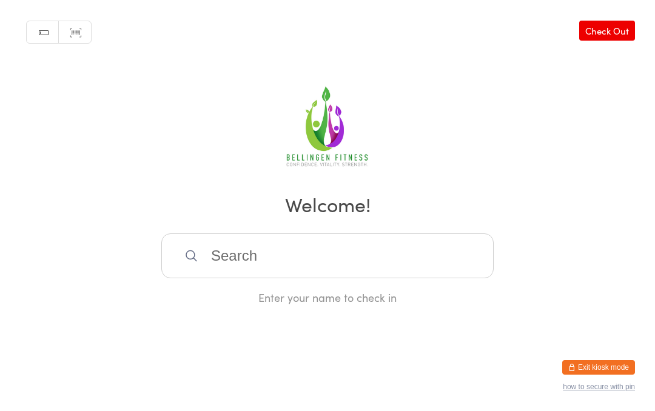
click at [223, 266] on input "search" at bounding box center [327, 256] width 333 height 45
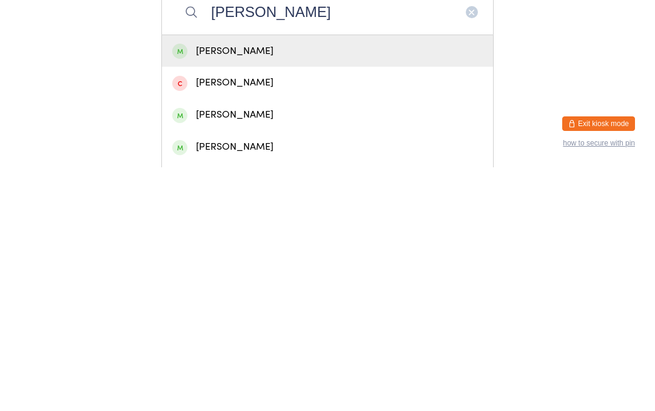
type input "[PERSON_NAME]"
click at [240, 287] on div "[PERSON_NAME]" at bounding box center [327, 295] width 311 height 16
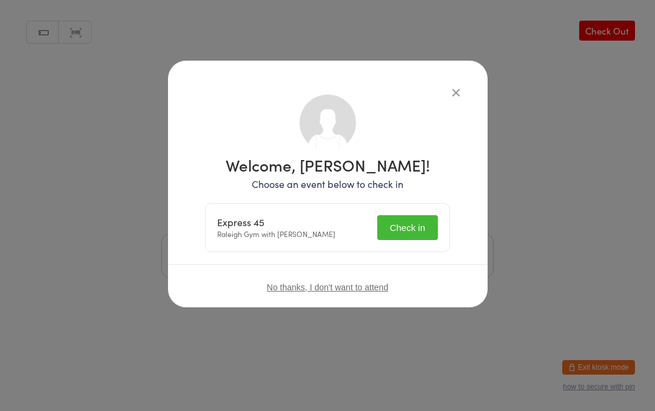
click at [416, 215] on button "Check in" at bounding box center [407, 227] width 61 height 25
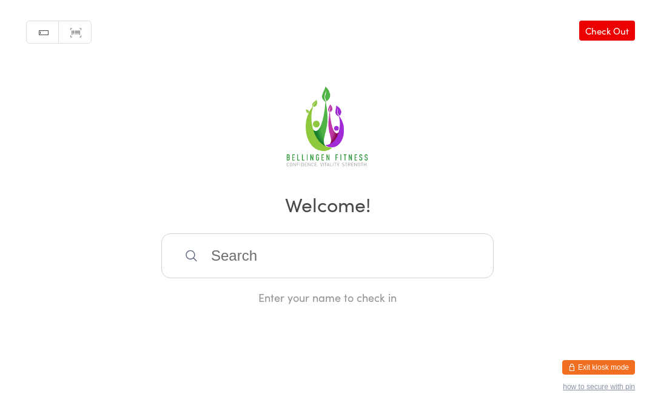
click at [319, 258] on input "search" at bounding box center [327, 256] width 333 height 45
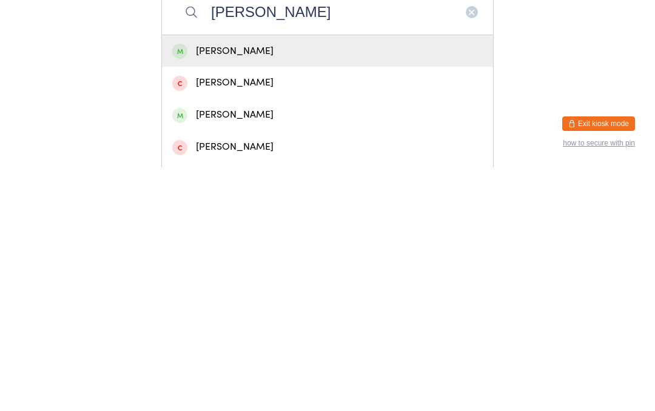
type input "[PERSON_NAME]"
click at [231, 279] on div "[PERSON_NAME]" at bounding box center [327, 295] width 331 height 32
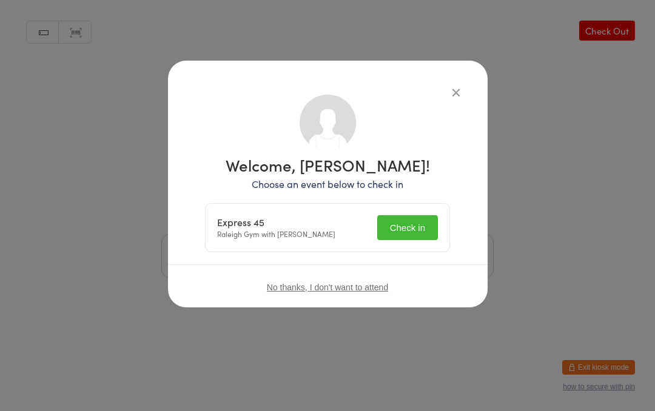
click at [409, 228] on button "Check in" at bounding box center [407, 227] width 61 height 25
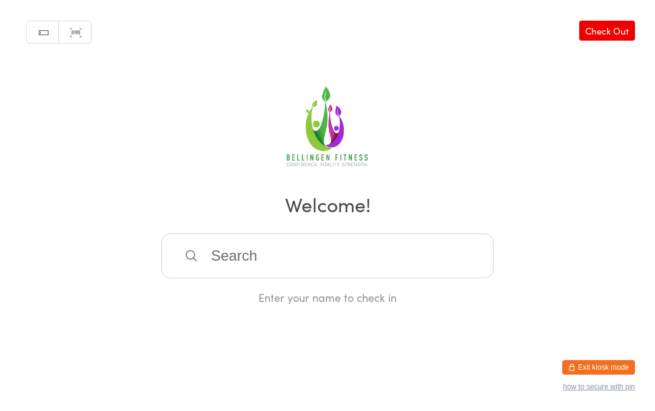
click at [235, 254] on input "search" at bounding box center [327, 256] width 333 height 45
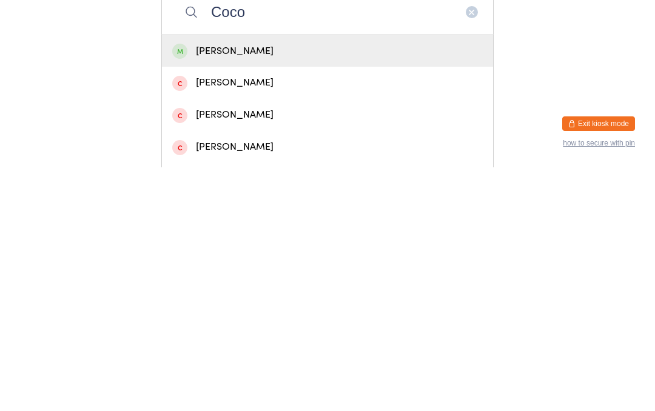
type input "Coco"
click at [297, 287] on div "[PERSON_NAME]" at bounding box center [327, 295] width 311 height 16
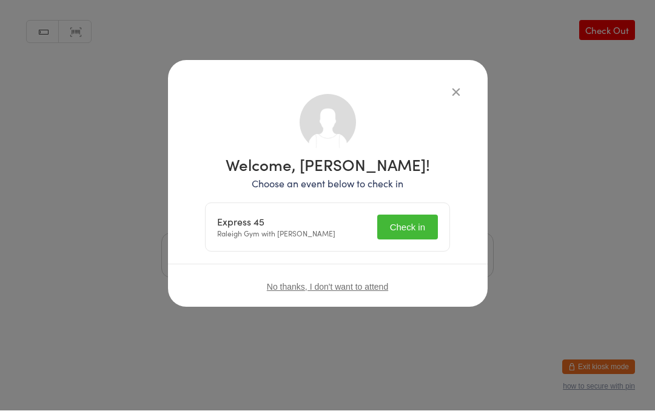
click at [408, 226] on button "Check in" at bounding box center [407, 227] width 61 height 25
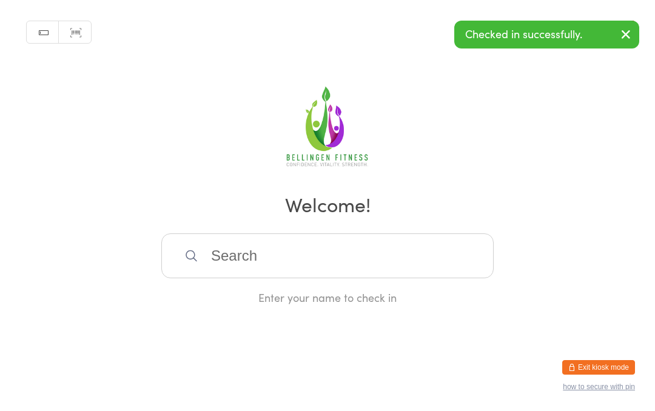
click at [339, 248] on input "search" at bounding box center [327, 256] width 333 height 45
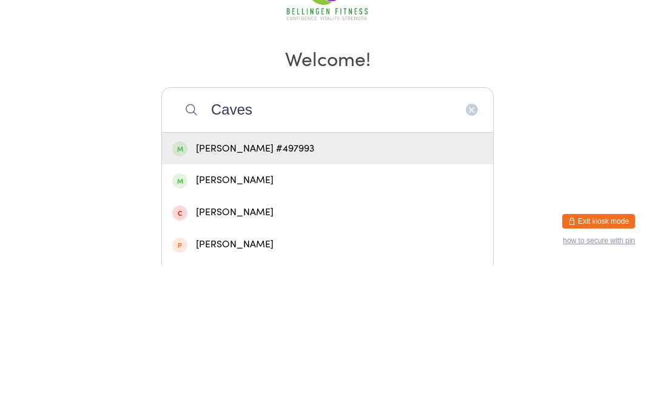
type input "Caves"
click at [440, 287] on div "[PERSON_NAME] #497993" at bounding box center [327, 295] width 311 height 16
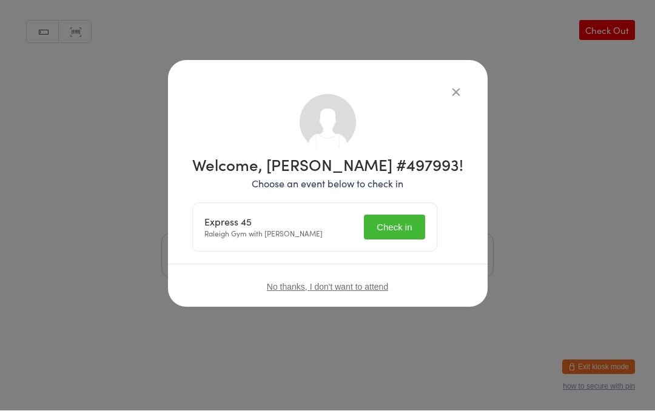
click at [413, 223] on button "Check in" at bounding box center [394, 227] width 61 height 25
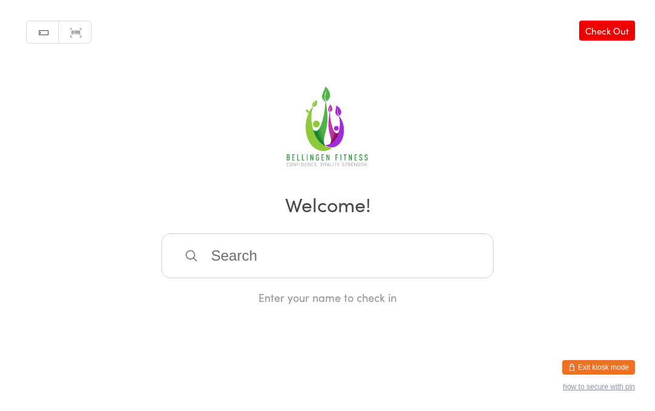
click at [233, 259] on input "search" at bounding box center [327, 256] width 333 height 45
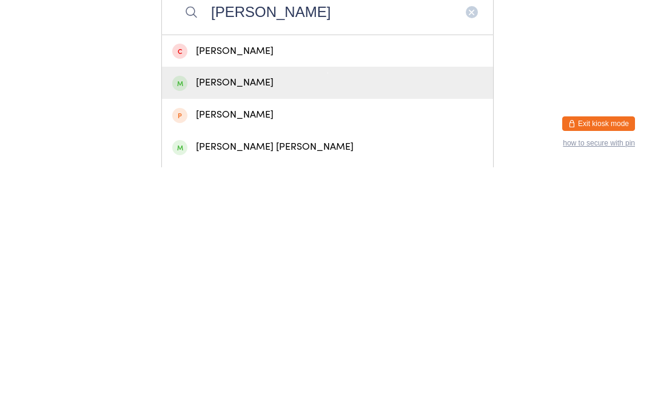
type input "[PERSON_NAME]"
click at [260, 319] on div "[PERSON_NAME]" at bounding box center [327, 327] width 311 height 16
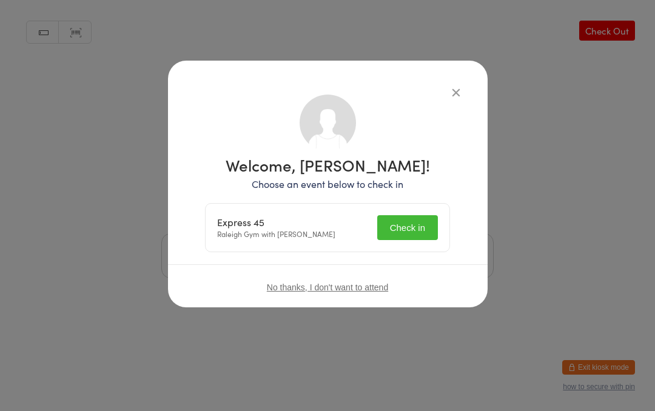
click at [402, 229] on button "Check in" at bounding box center [407, 227] width 61 height 25
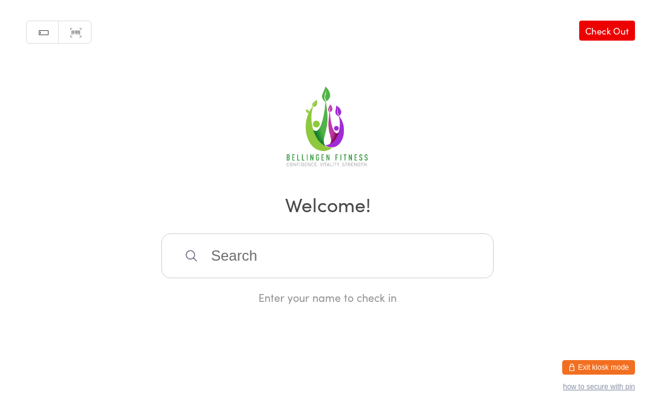
click at [242, 256] on input "search" at bounding box center [327, 256] width 333 height 45
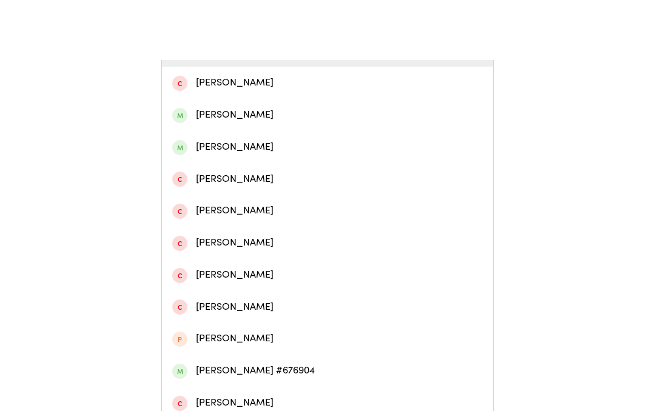
scroll to position [304, 0]
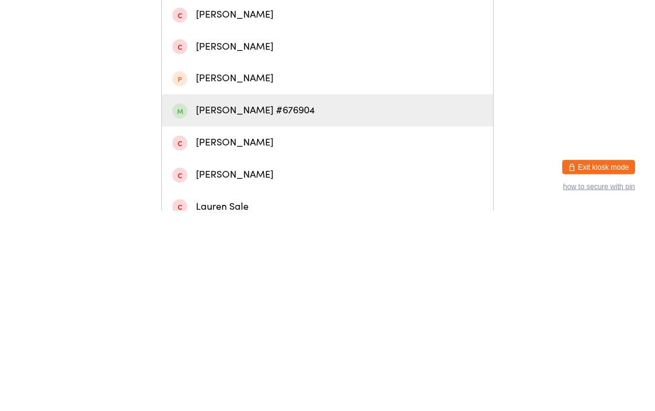
type input "[PERSON_NAME]"
click at [245, 303] on div "[PERSON_NAME] #676904" at bounding box center [327, 311] width 311 height 16
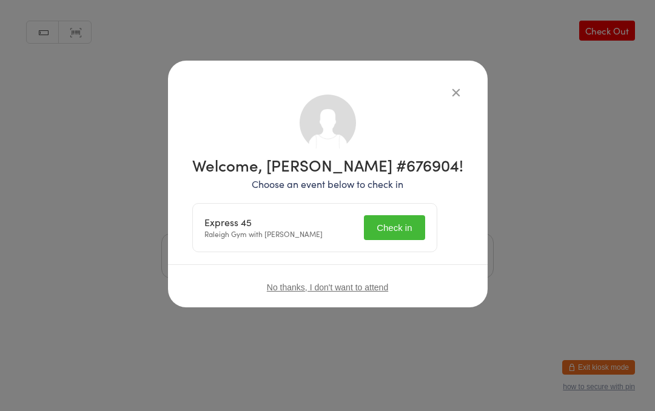
click at [409, 224] on button "Check in" at bounding box center [394, 227] width 61 height 25
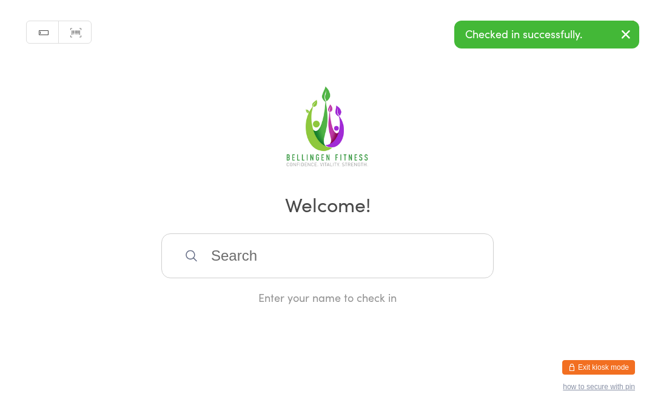
click at [212, 259] on input "search" at bounding box center [327, 256] width 333 height 45
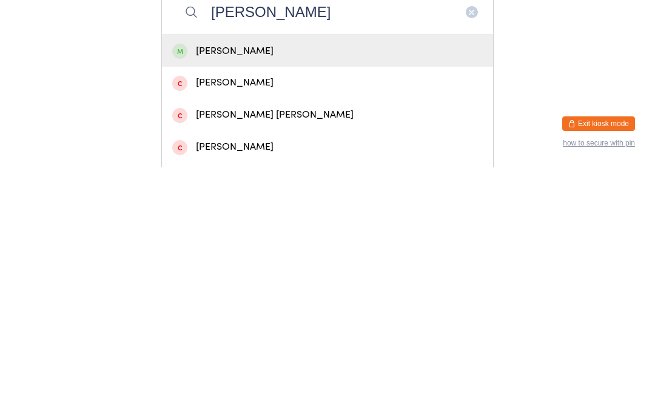
type input "[PERSON_NAME]"
click at [295, 287] on div "[PERSON_NAME]" at bounding box center [327, 295] width 311 height 16
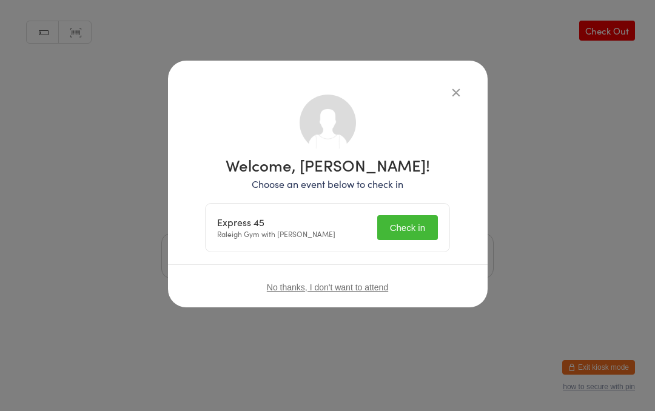
click at [423, 224] on button "Check in" at bounding box center [407, 227] width 61 height 25
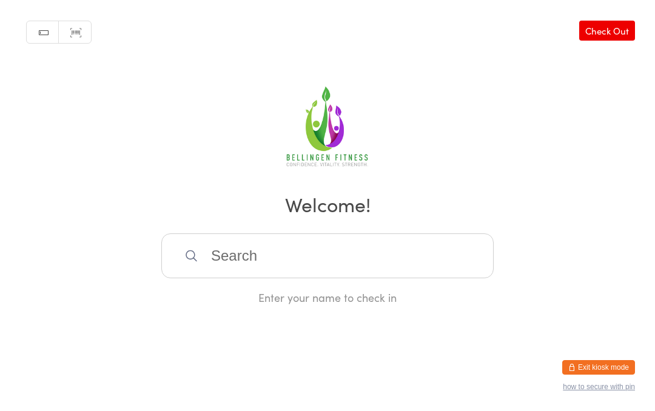
click at [275, 279] on input "search" at bounding box center [327, 256] width 333 height 45
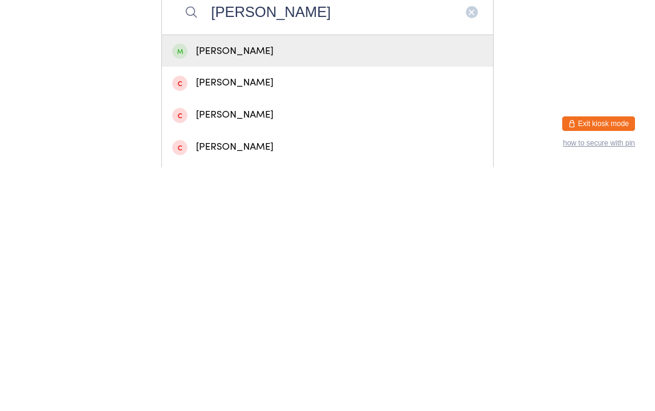
type input "[PERSON_NAME]"
click at [260, 279] on div "[PERSON_NAME]" at bounding box center [327, 295] width 331 height 32
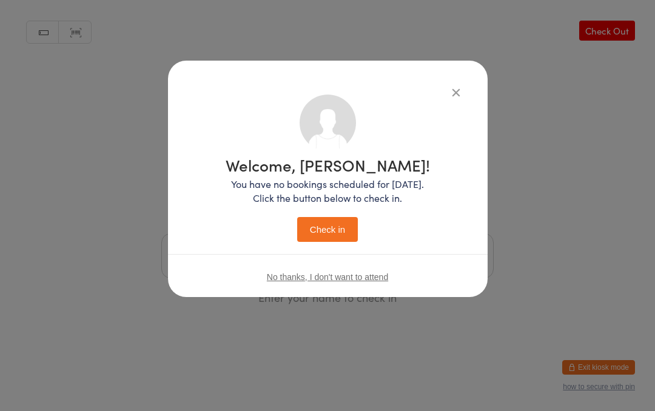
click at [337, 239] on button "Check in" at bounding box center [327, 229] width 61 height 25
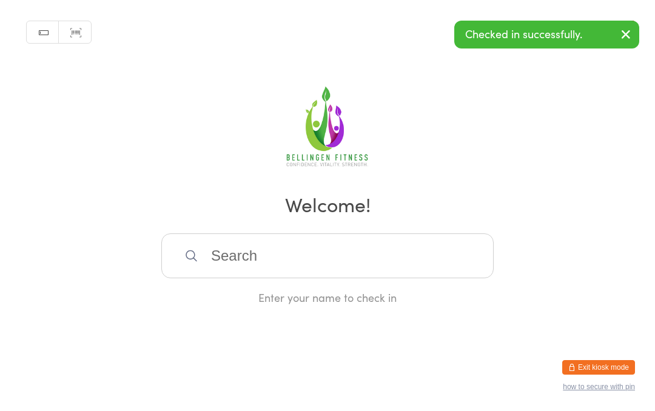
click at [270, 263] on input "search" at bounding box center [327, 256] width 333 height 45
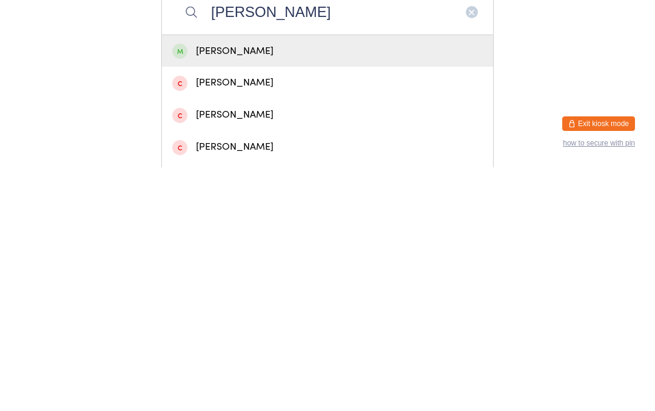
type input "[PERSON_NAME]"
click at [266, 287] on div "[PERSON_NAME]" at bounding box center [327, 295] width 311 height 16
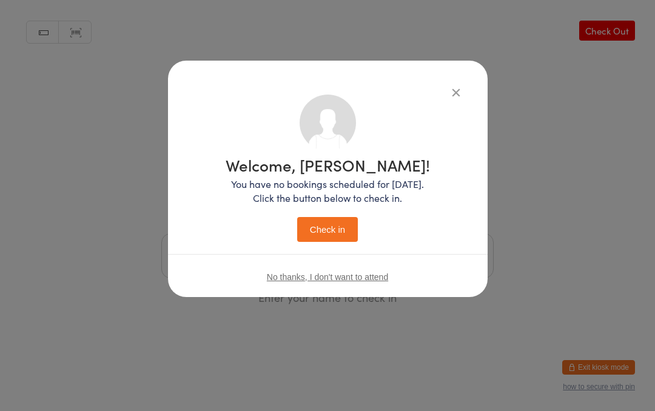
click at [341, 226] on button "Check in" at bounding box center [327, 229] width 61 height 25
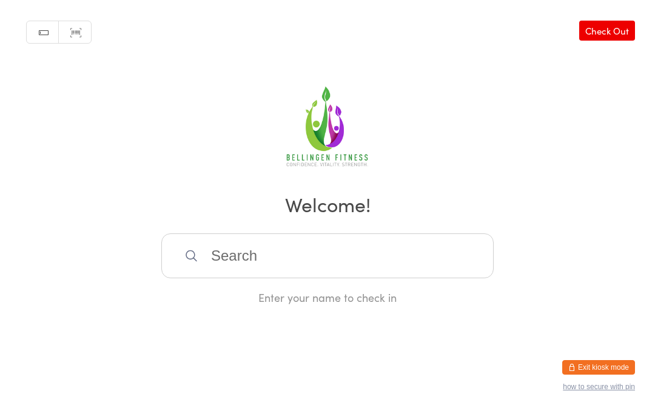
click at [313, 266] on input "search" at bounding box center [327, 256] width 333 height 45
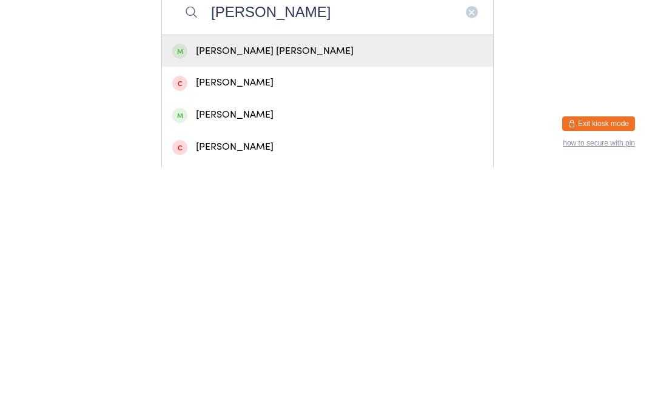
type input "[PERSON_NAME]"
click at [243, 351] on div "[PERSON_NAME]" at bounding box center [327, 359] width 311 height 16
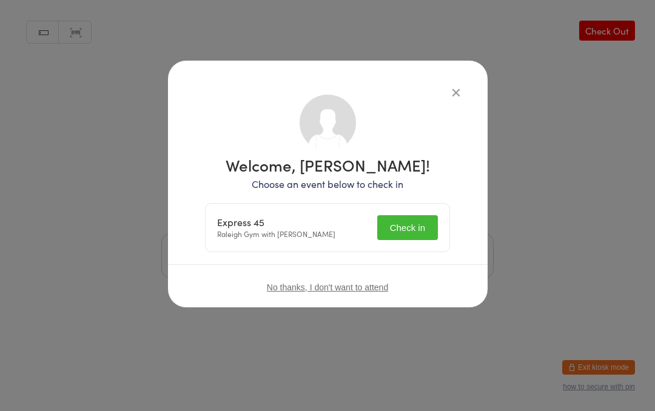
click at [404, 237] on button "Check in" at bounding box center [407, 227] width 61 height 25
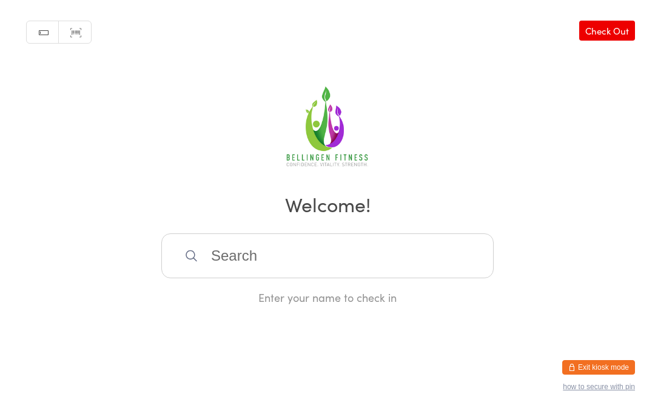
click at [282, 277] on input "search" at bounding box center [327, 256] width 333 height 45
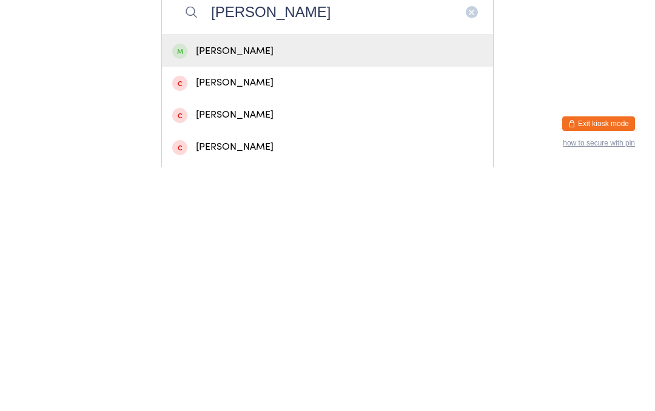
type input "[PERSON_NAME]"
click at [237, 287] on div "[PERSON_NAME]" at bounding box center [327, 295] width 311 height 16
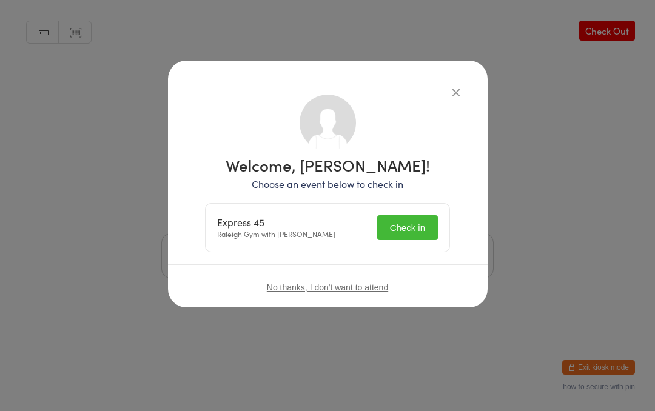
click at [414, 223] on button "Check in" at bounding box center [407, 227] width 61 height 25
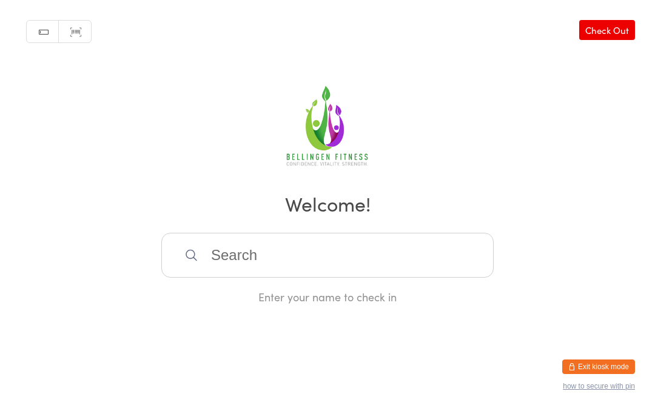
click at [234, 262] on input "search" at bounding box center [327, 256] width 333 height 45
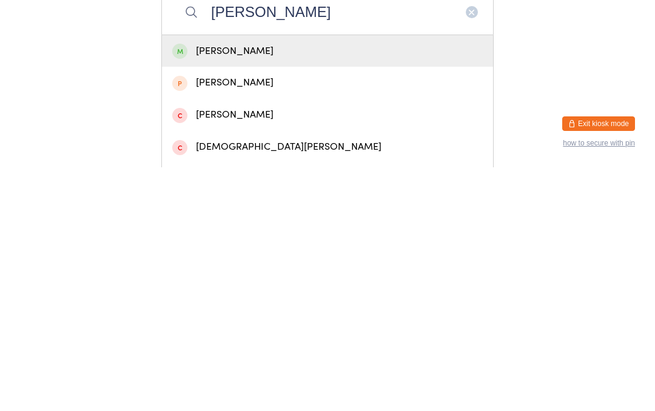
type input "[PERSON_NAME]"
click at [246, 287] on div "[PERSON_NAME]" at bounding box center [327, 295] width 311 height 16
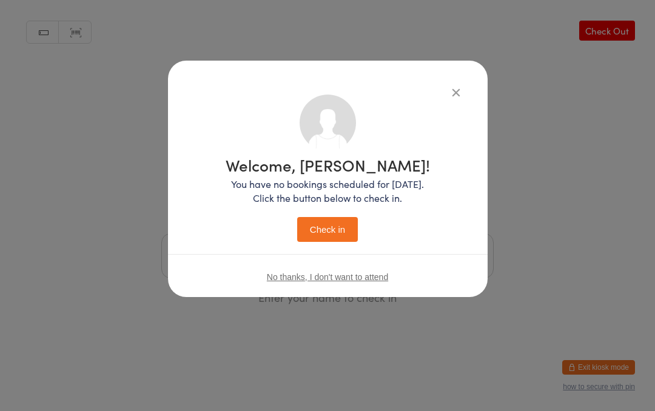
click at [320, 223] on button "Check in" at bounding box center [327, 229] width 61 height 25
